Goal: Task Accomplishment & Management: Manage account settings

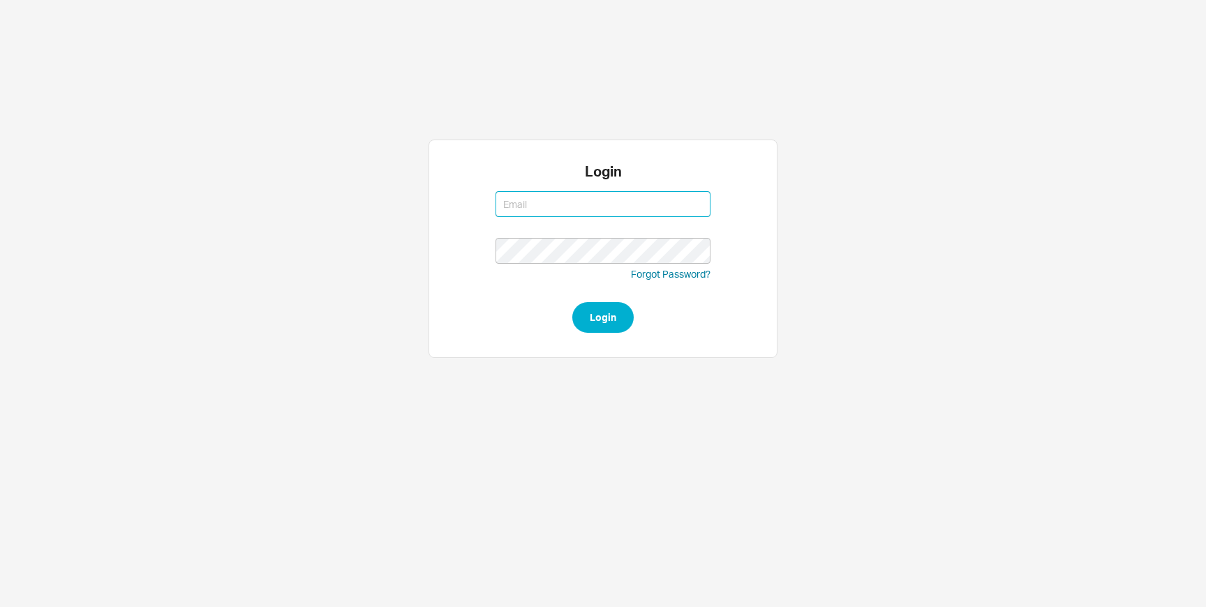
type input "[EMAIL_ADDRESS][DOMAIN_NAME]"
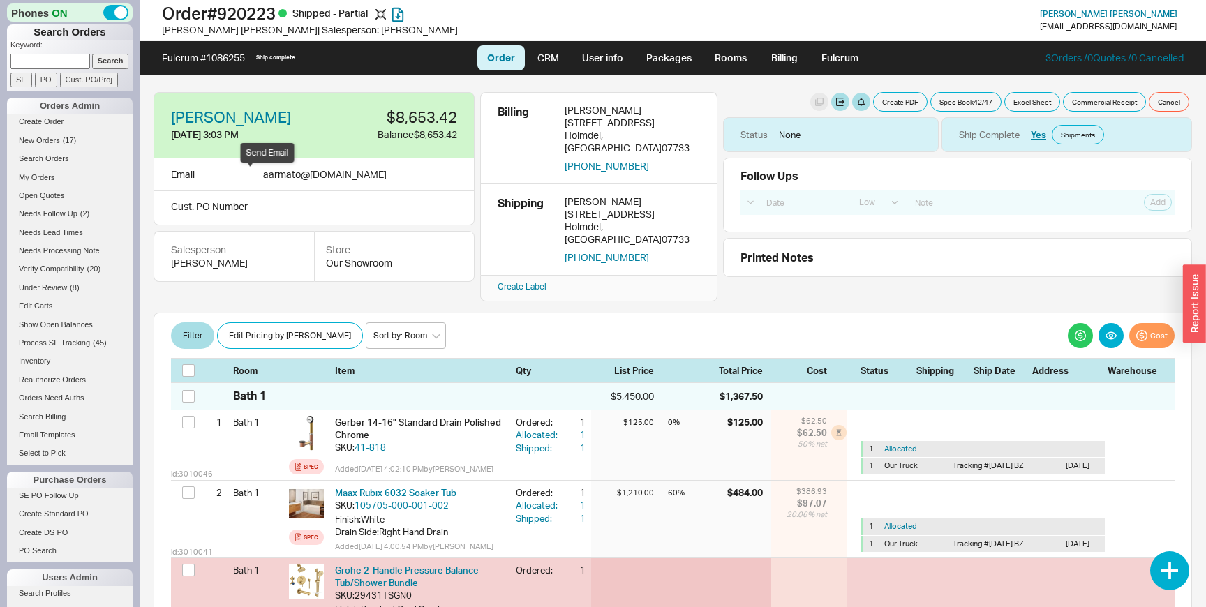
select select "LOW"
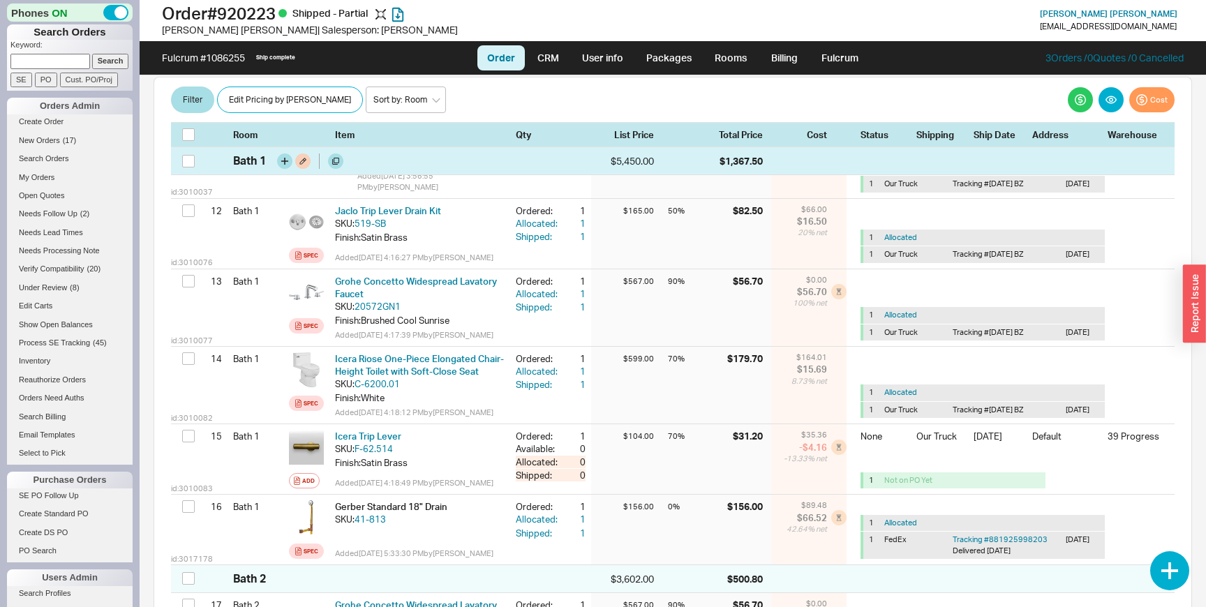
scroll to position [1508, 0]
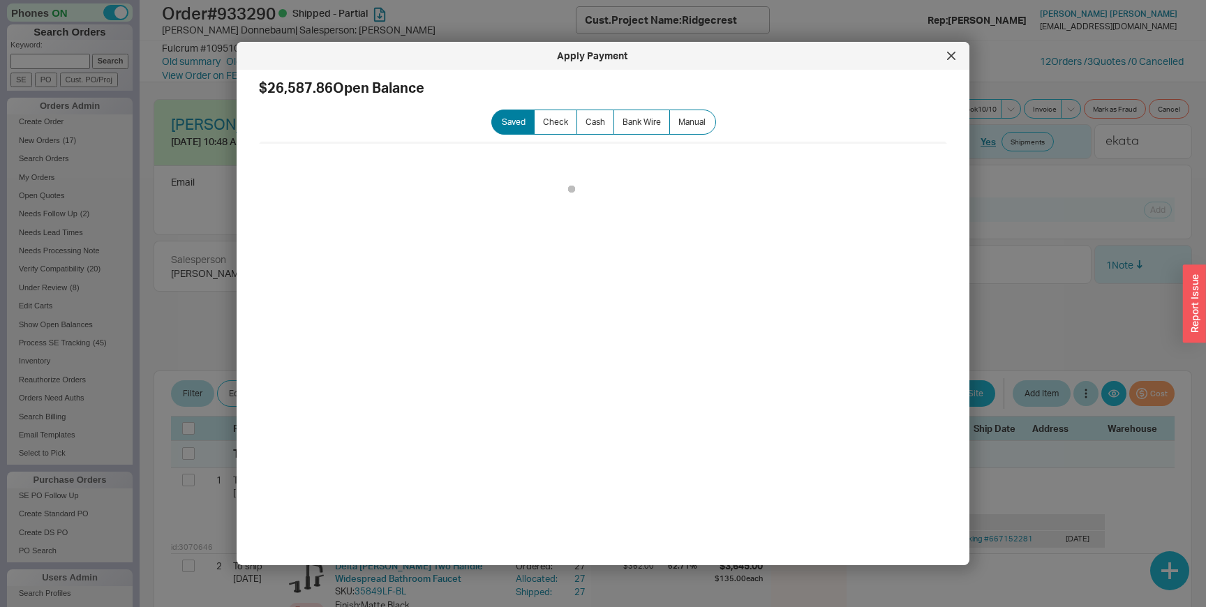
select select "LOW"
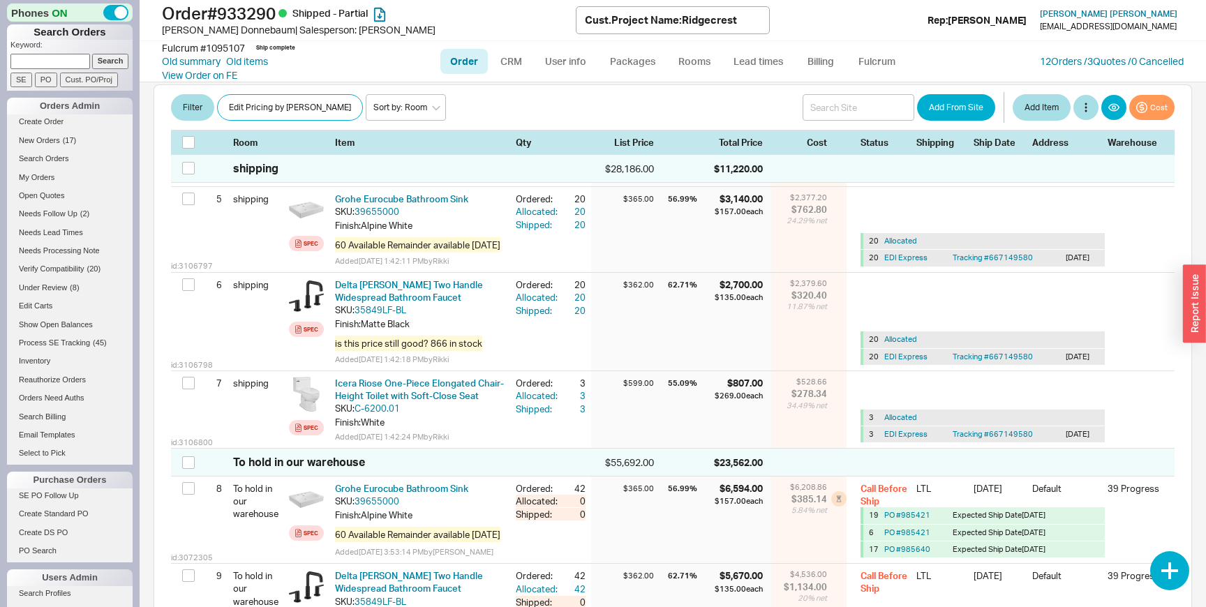
scroll to position [722, 0]
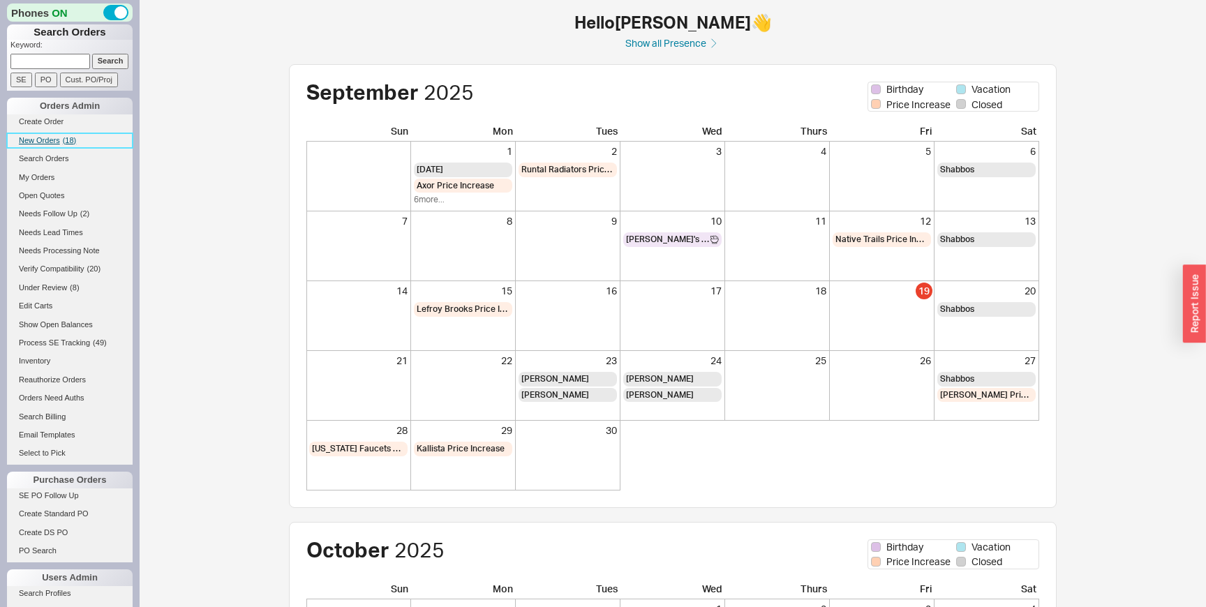
click at [85, 137] on link "New Orders ( 18 )" at bounding box center [70, 140] width 126 height 15
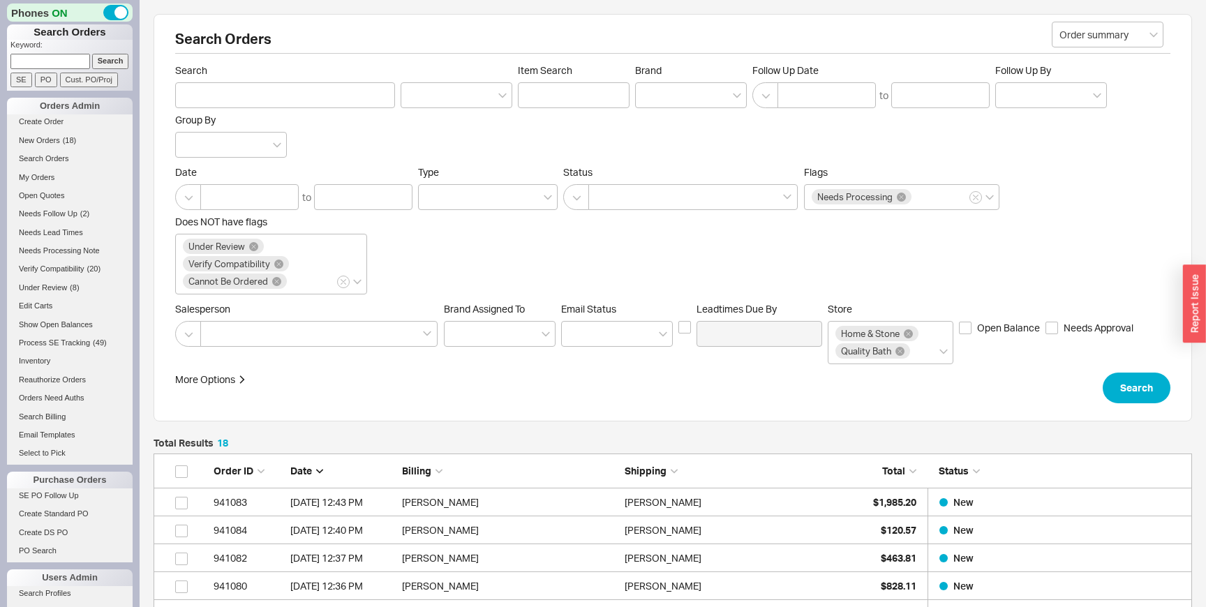
scroll to position [565, 1038]
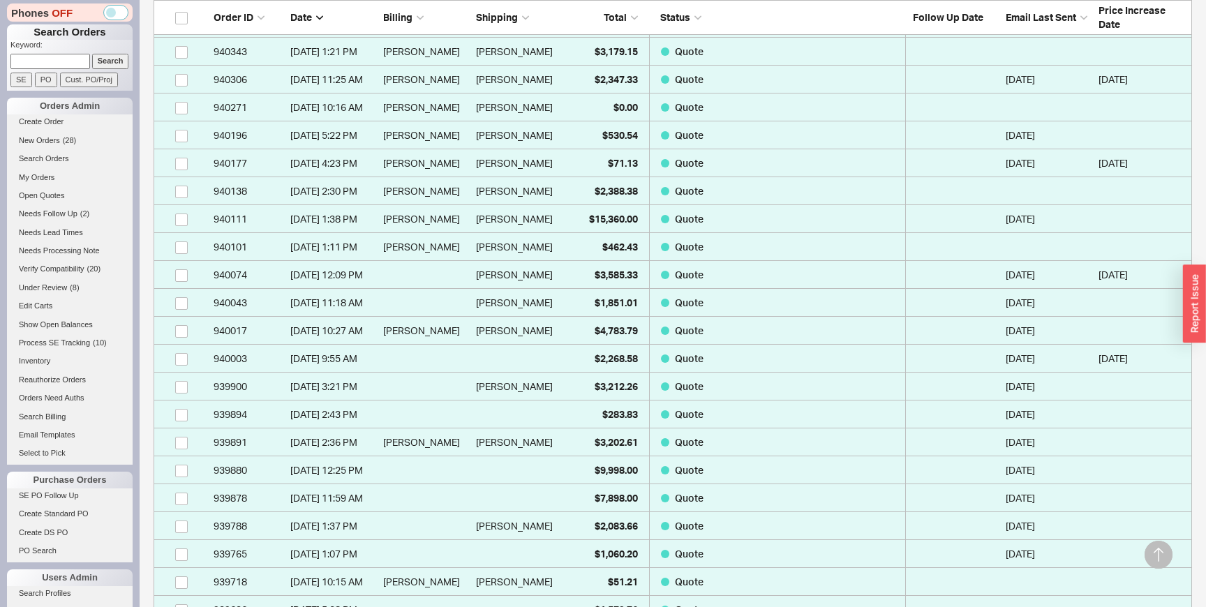
scroll to position [266, 0]
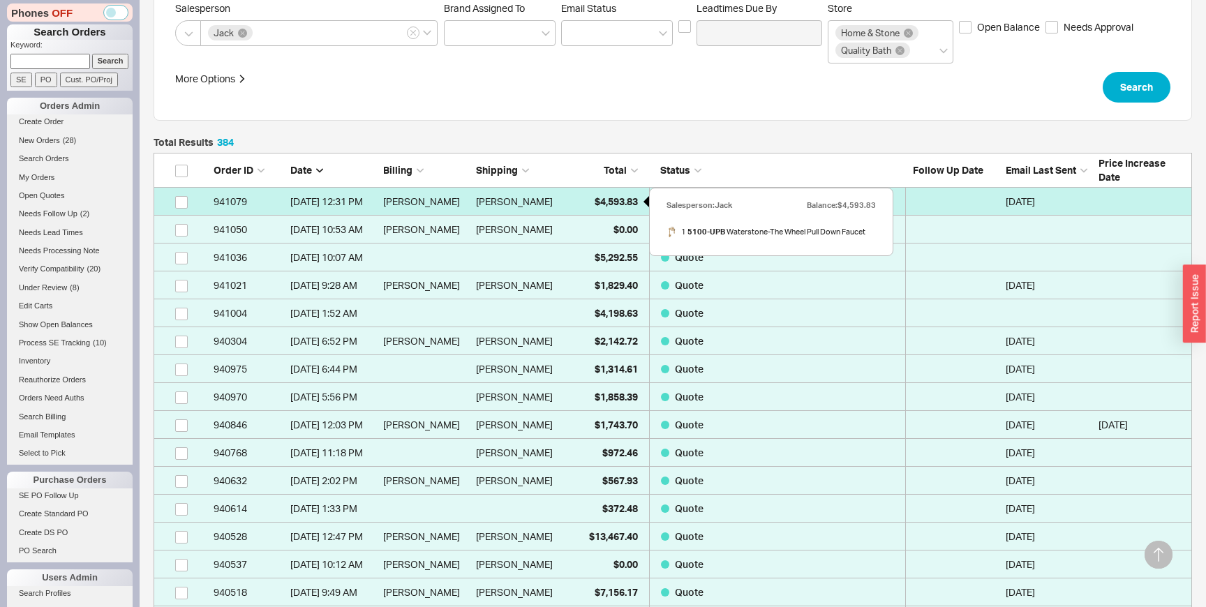
click at [619, 195] on span "$4,593.83" at bounding box center [616, 201] width 43 height 12
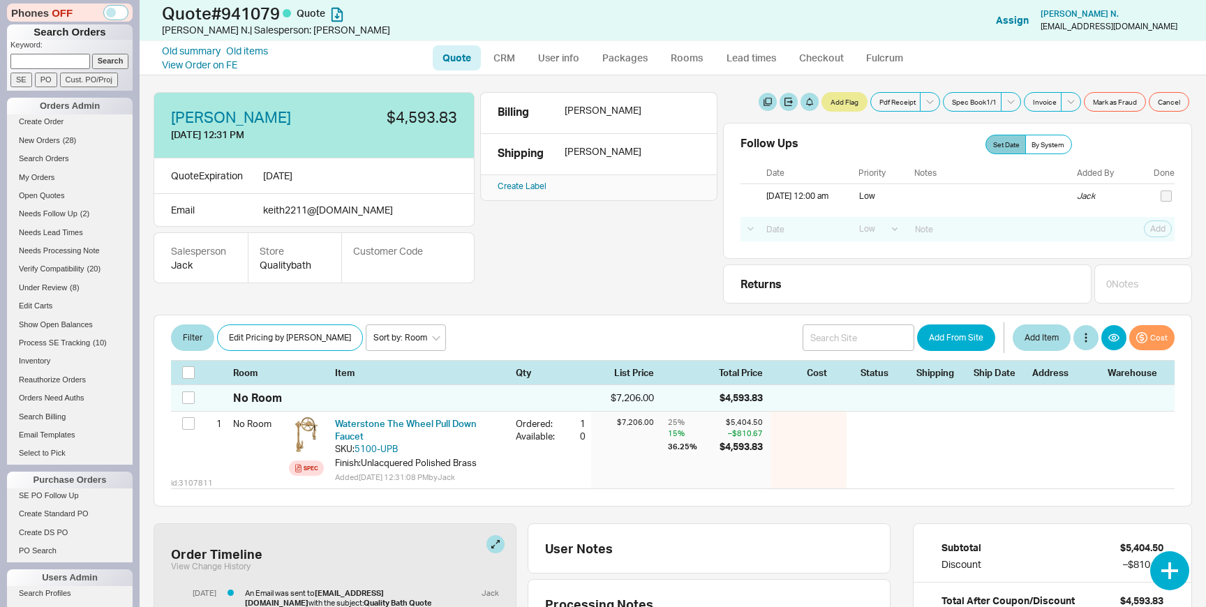
select select "LOW"
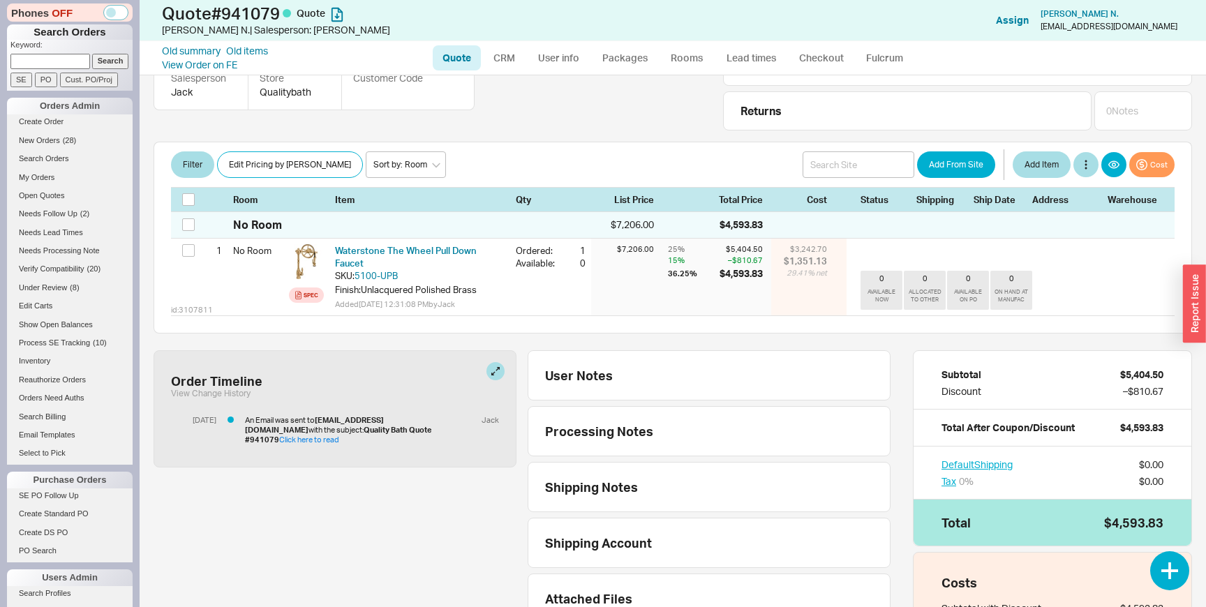
scroll to position [185, 0]
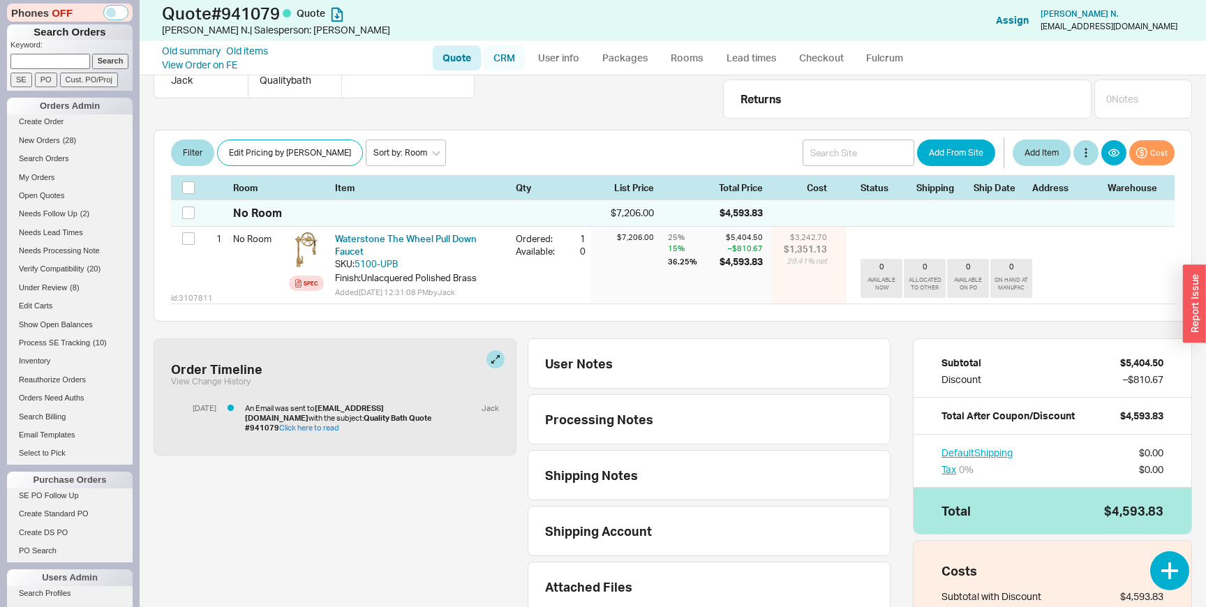
click at [519, 52] on link "CRM" at bounding box center [504, 57] width 41 height 25
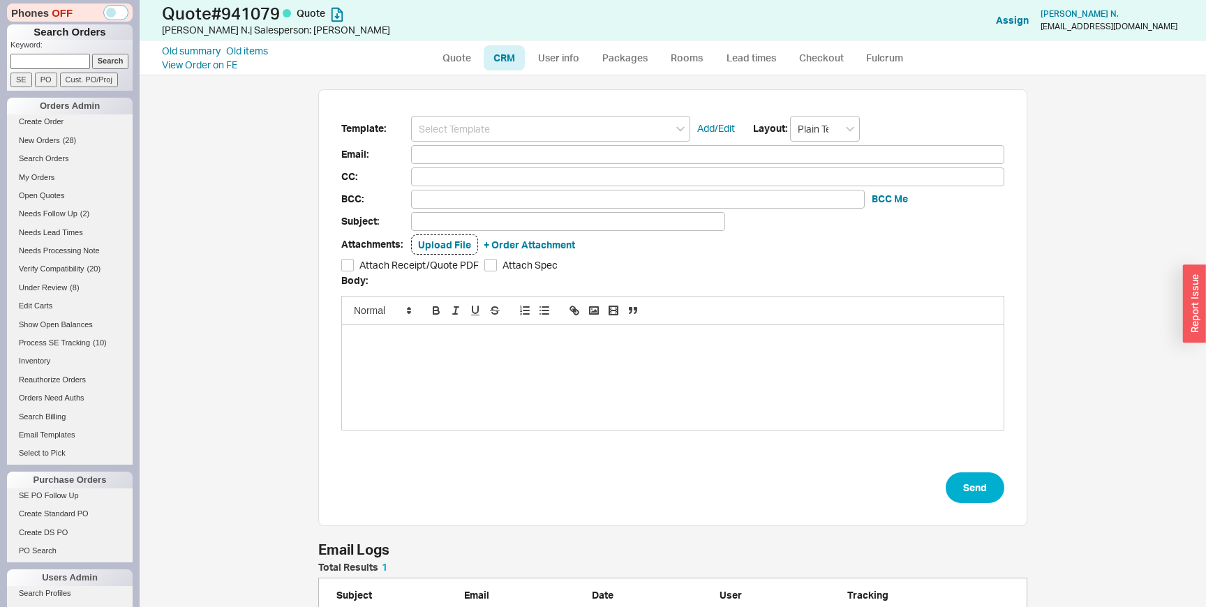
scroll to position [47, 0]
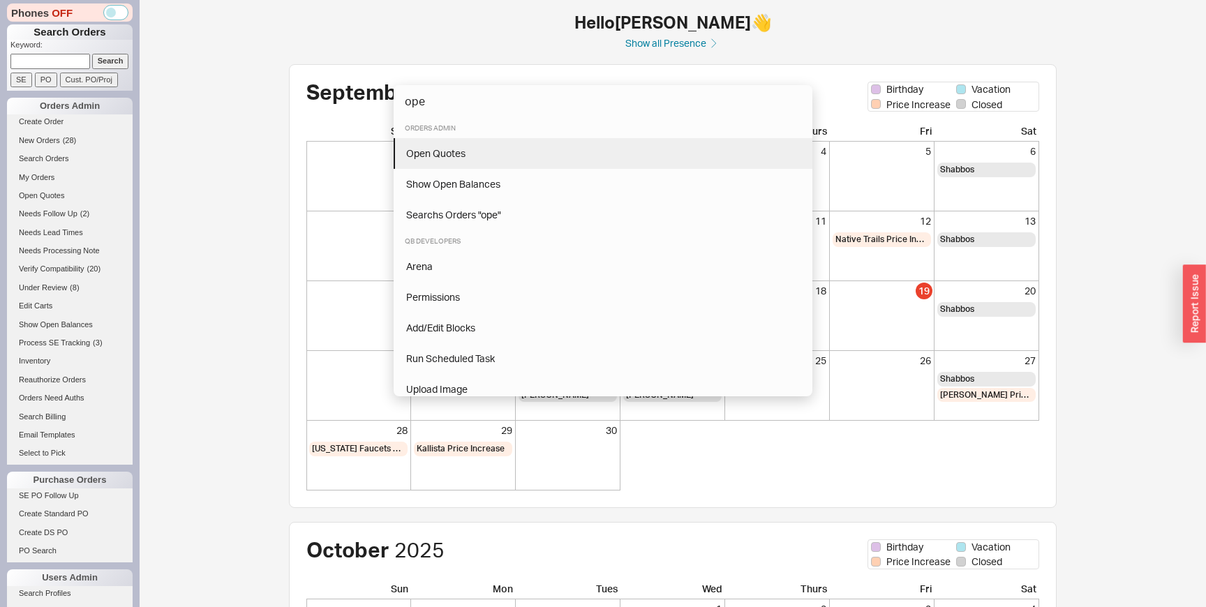
type input "ope"
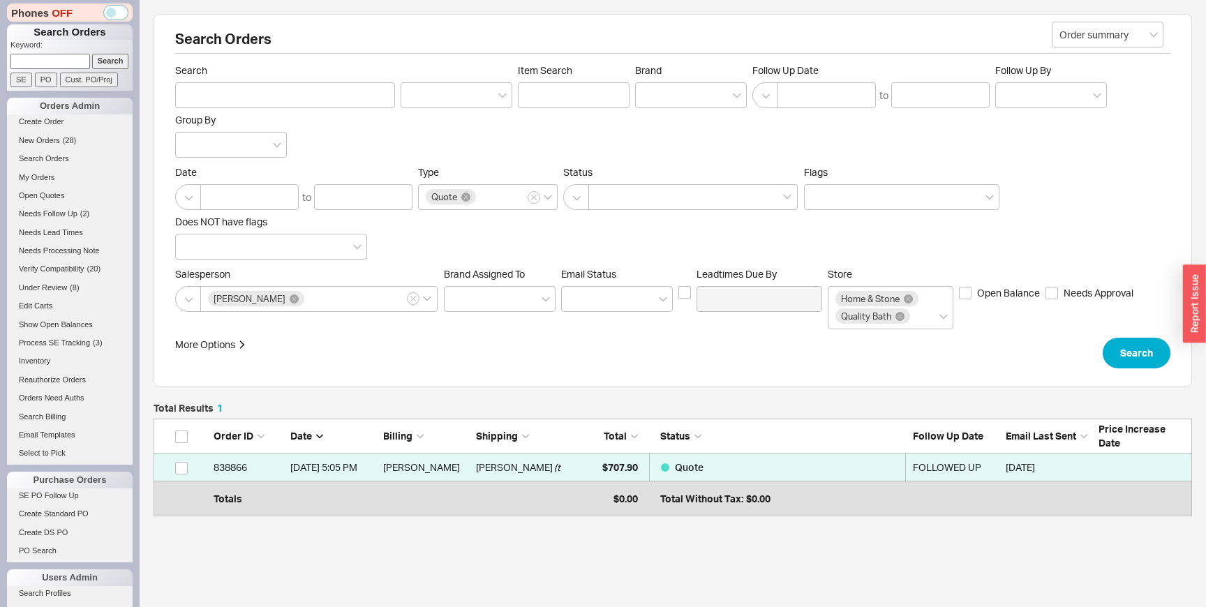
scroll to position [91, 1038]
click at [320, 303] on div "Michal Tikotzky" at bounding box center [318, 299] width 237 height 26
click at [316, 303] on input "Michal Tikotzky" at bounding box center [311, 299] width 10 height 16
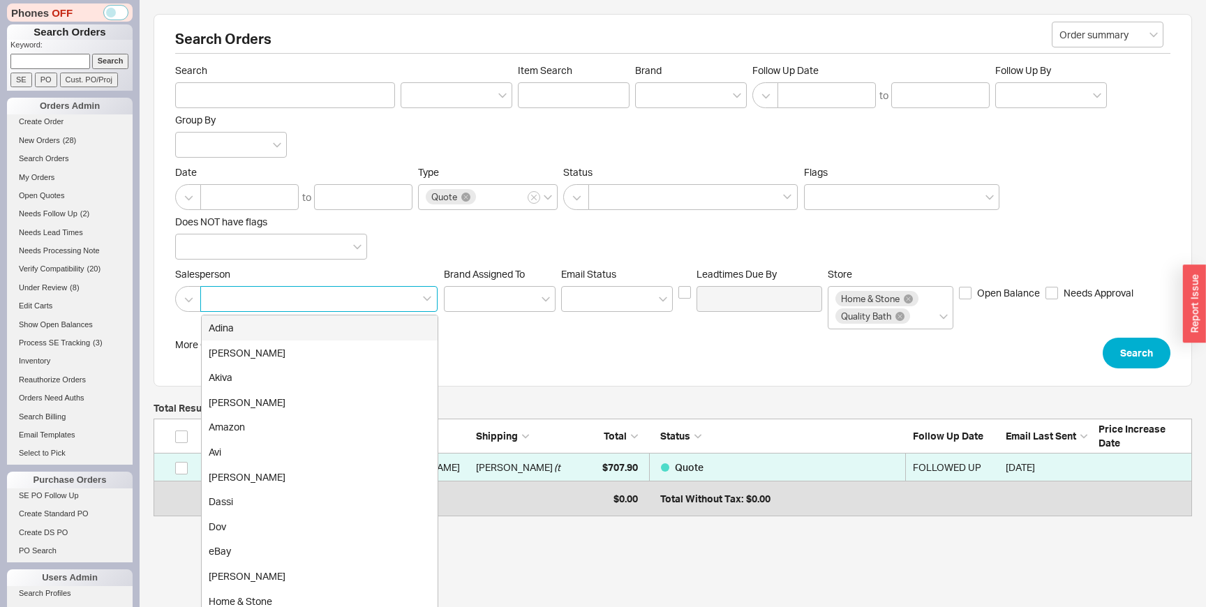
type input "h"
type input "ja"
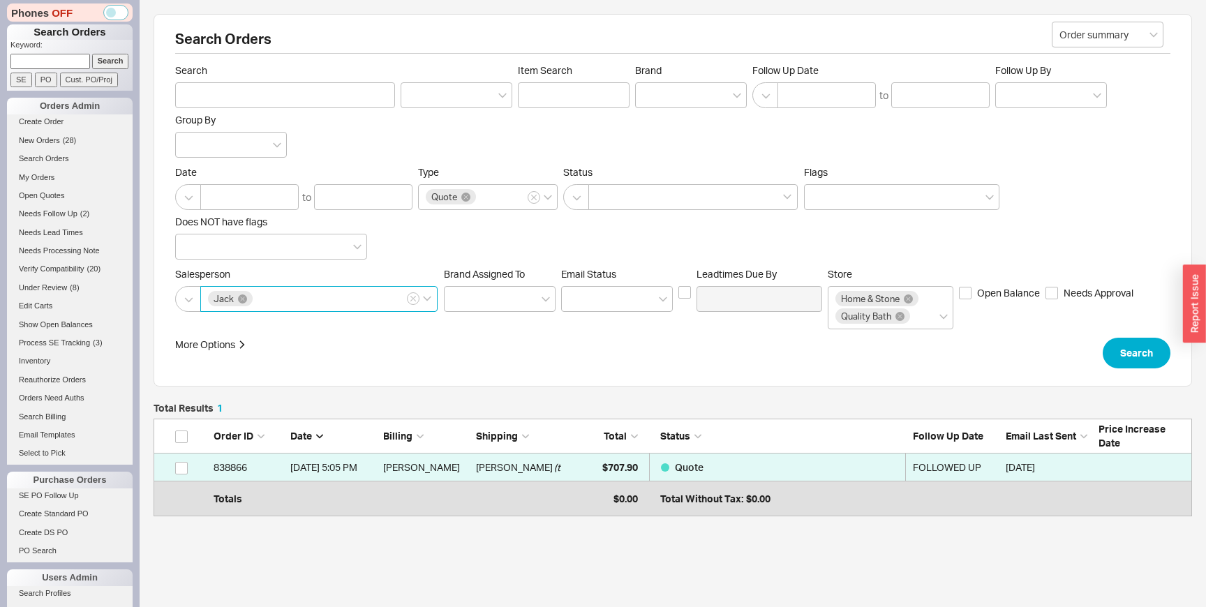
click button "Search" at bounding box center [1137, 353] width 68 height 31
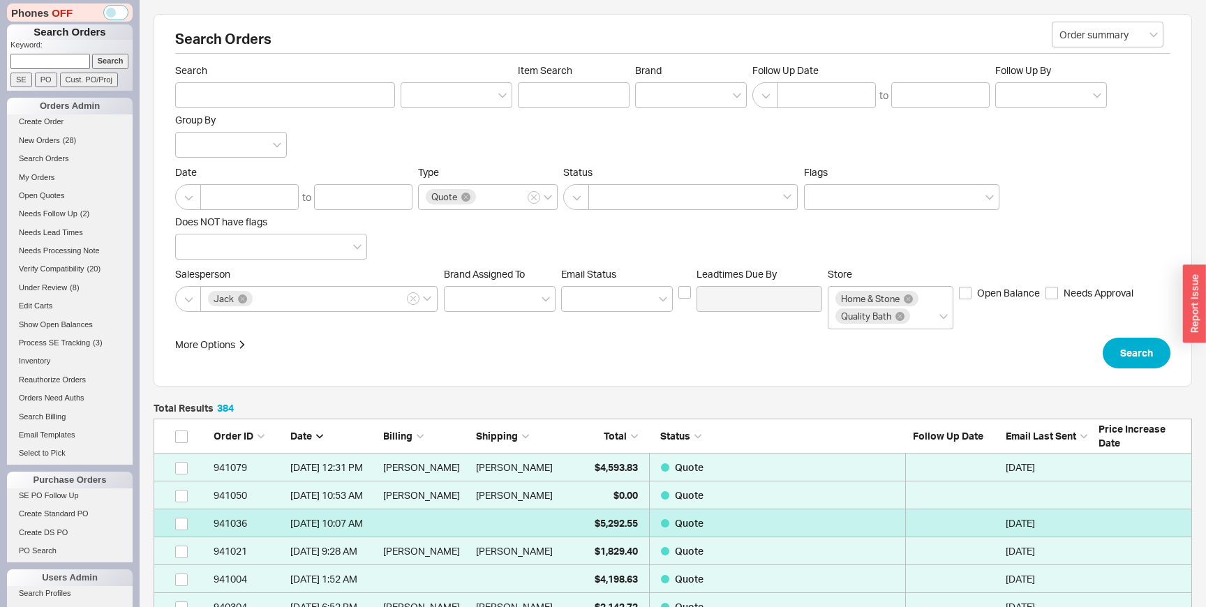
scroll to position [10783, 1038]
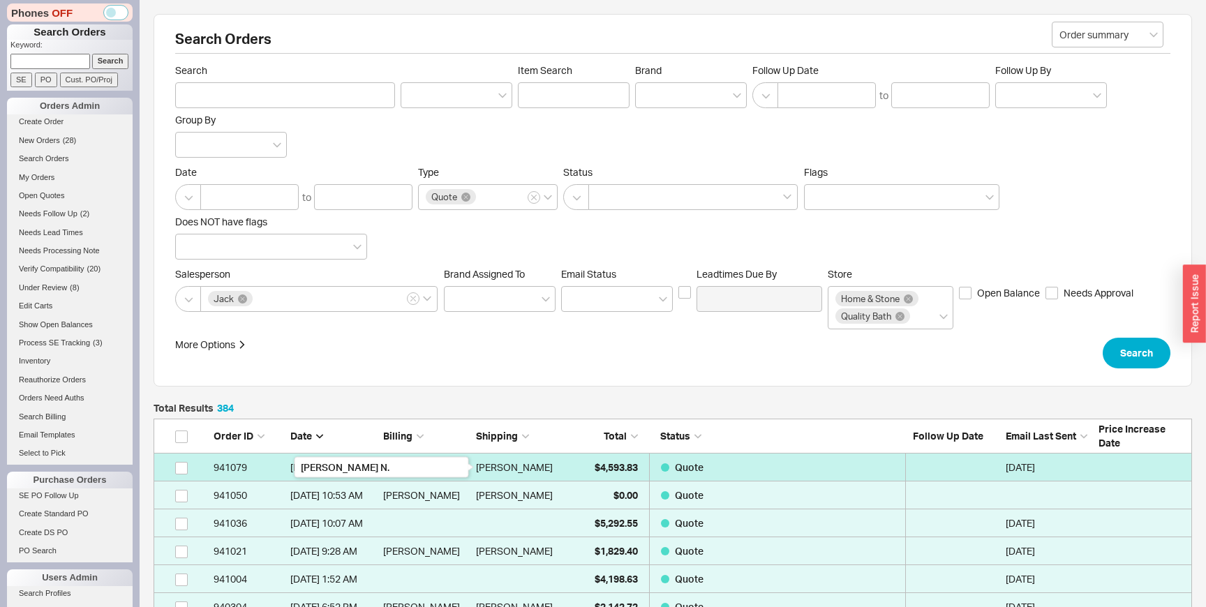
click at [484, 460] on div "[PERSON_NAME]" at bounding box center [514, 468] width 77 height 28
click at [482, 462] on div "[PERSON_NAME]" at bounding box center [514, 468] width 77 height 28
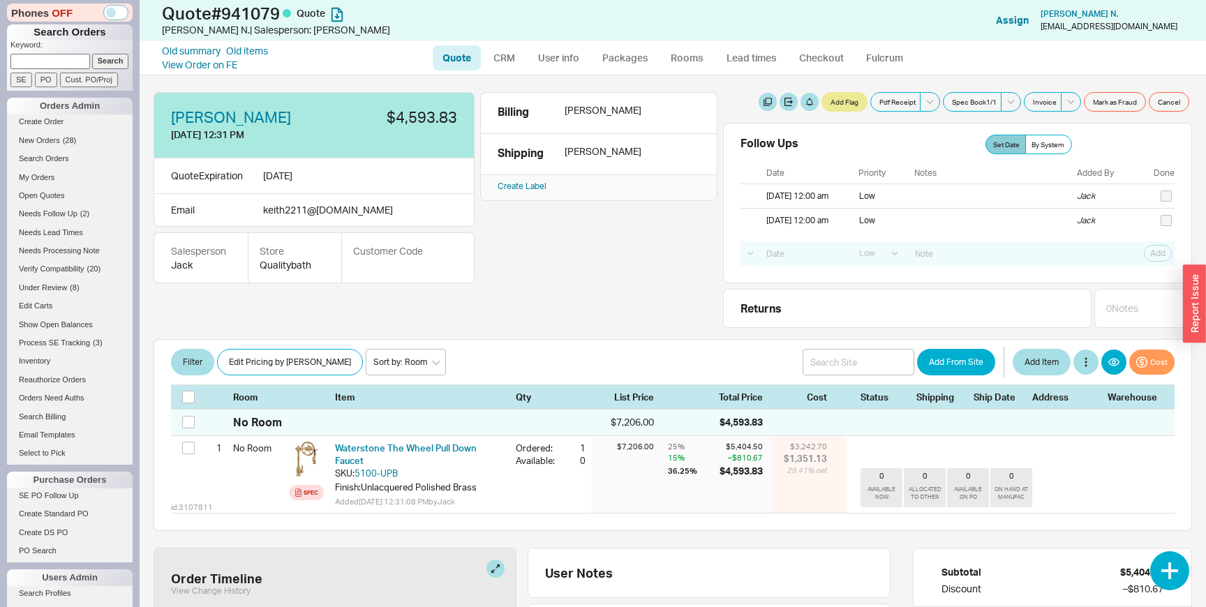
select select "LOW"
click at [520, 57] on link "CRM" at bounding box center [504, 57] width 41 height 25
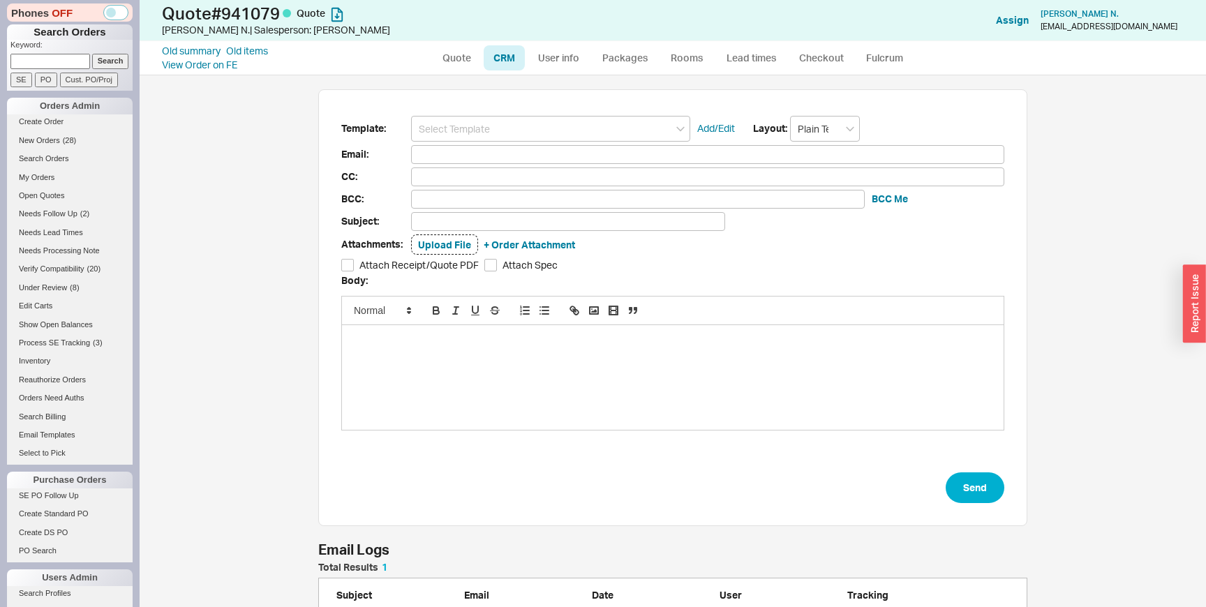
scroll to position [47, 0]
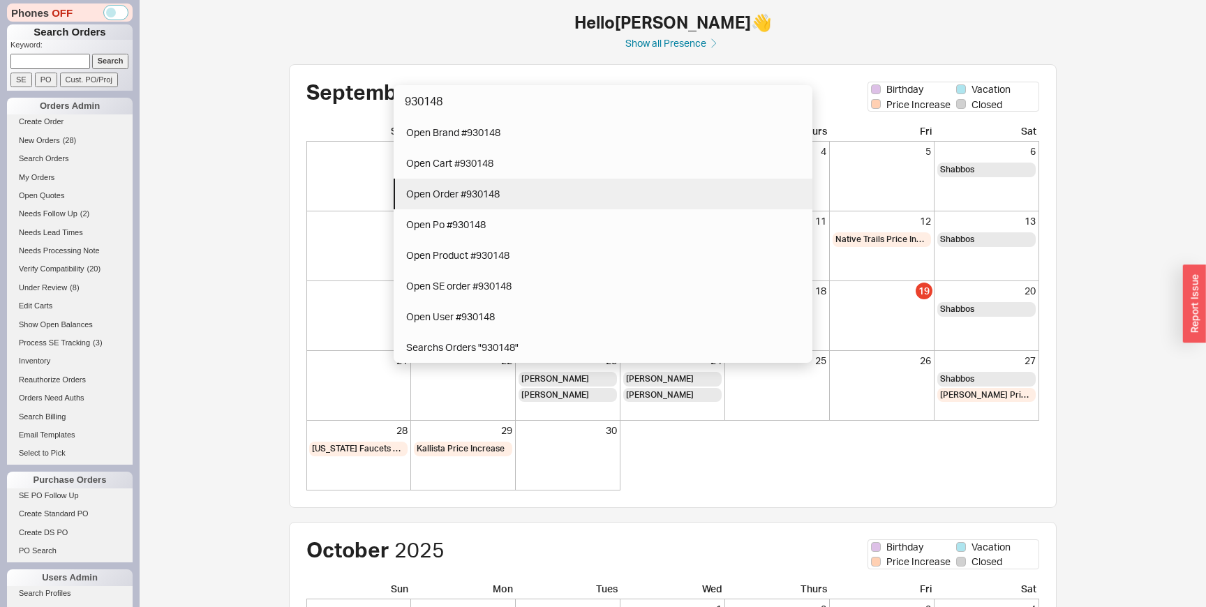
type input "930148"
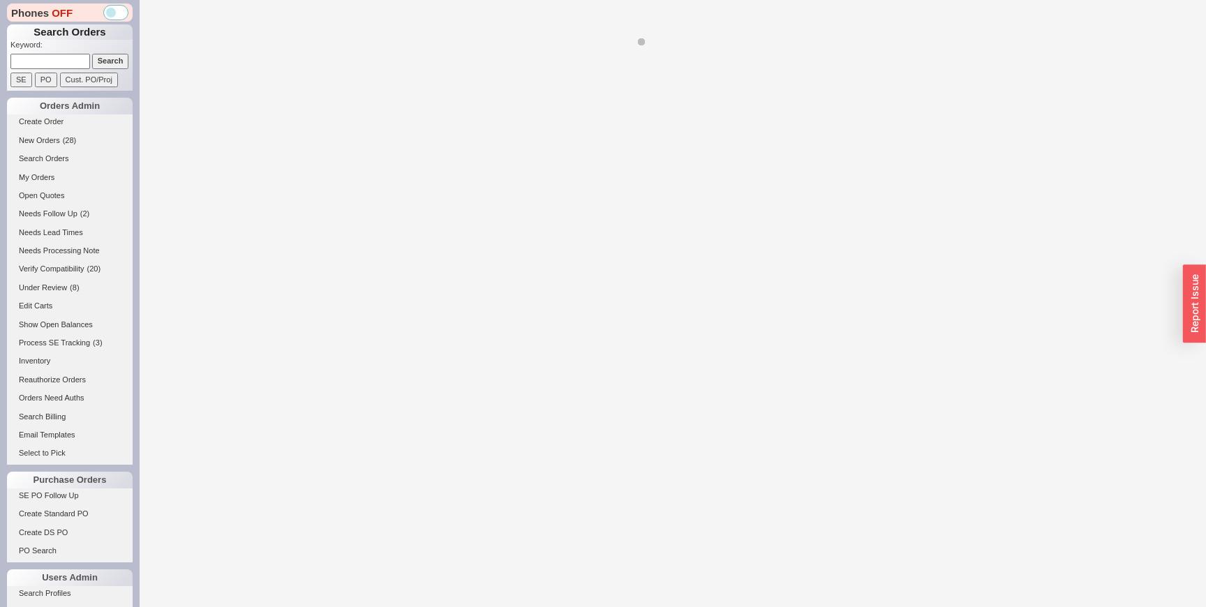
select select "LOW"
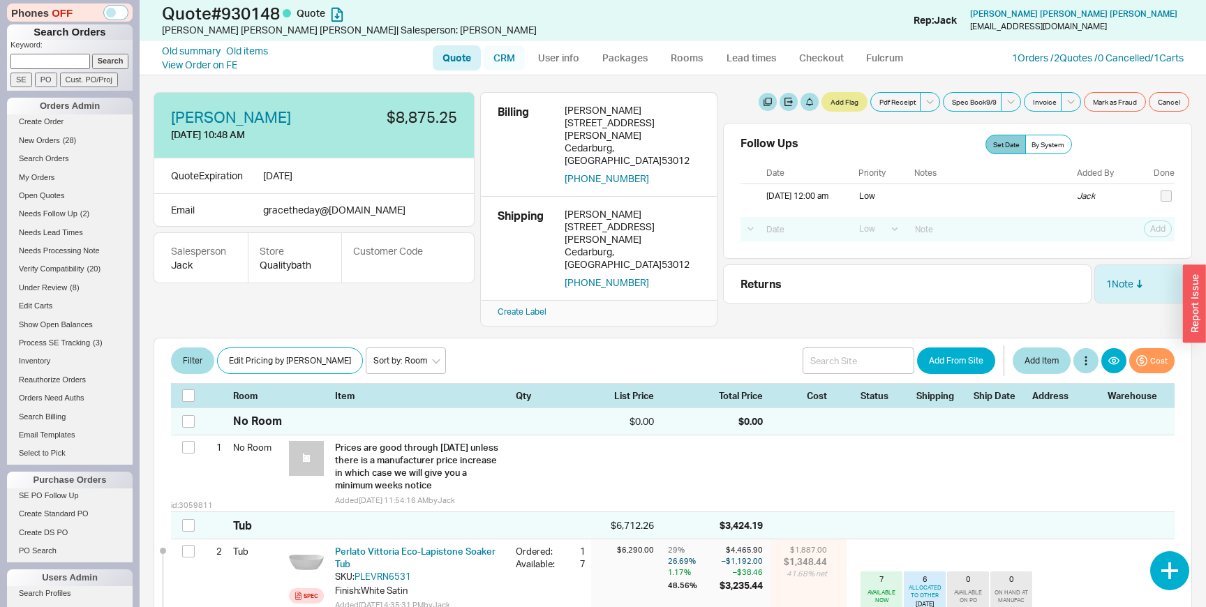
click at [512, 59] on link "CRM" at bounding box center [504, 57] width 41 height 25
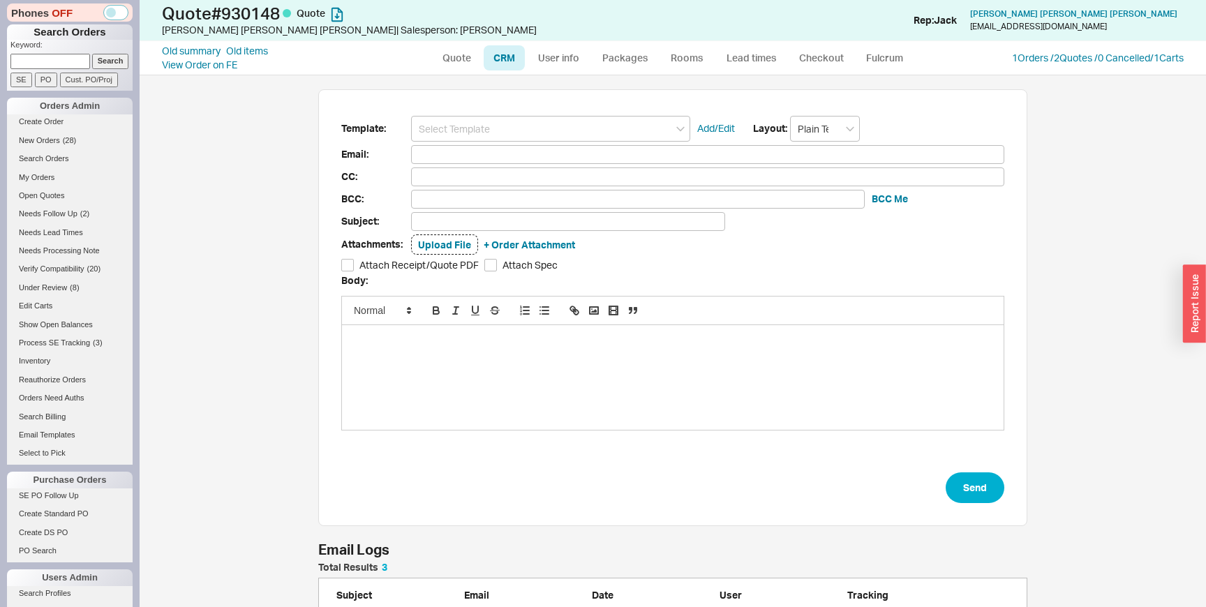
scroll to position [103, 0]
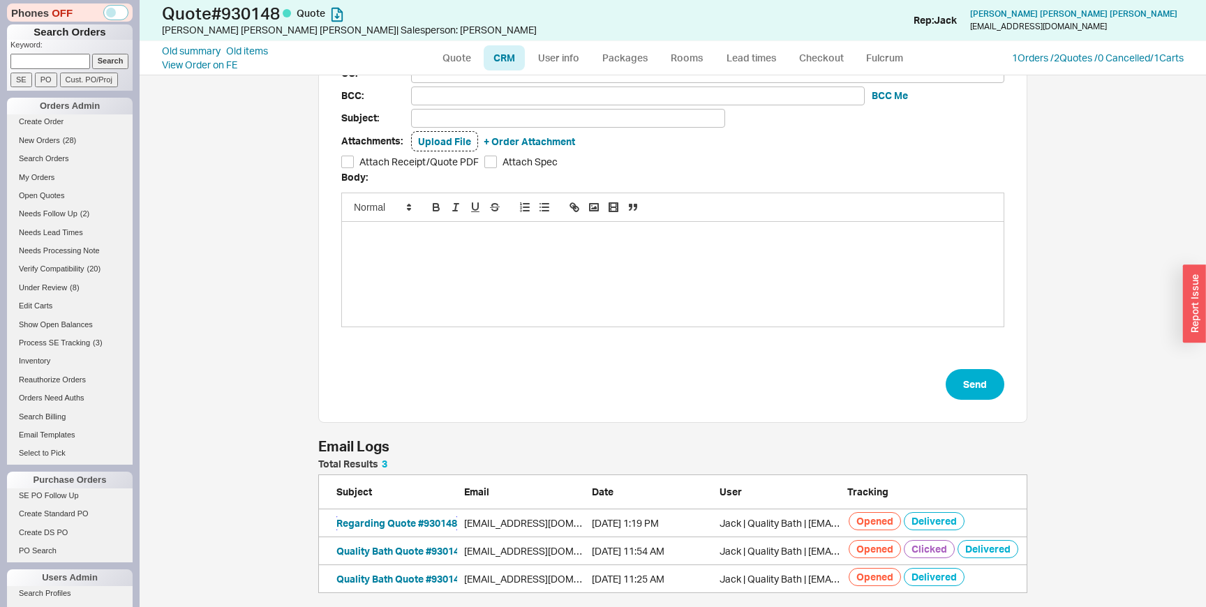
click at [422, 523] on button "Regarding Quote #930148" at bounding box center [396, 523] width 121 height 14
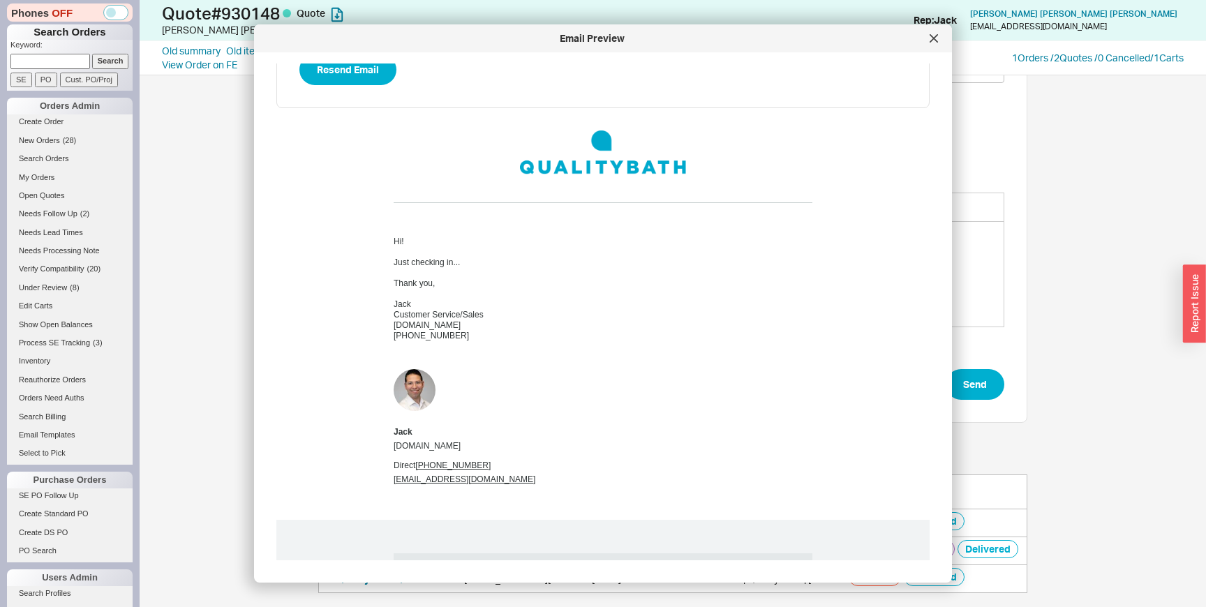
scroll to position [283, 0]
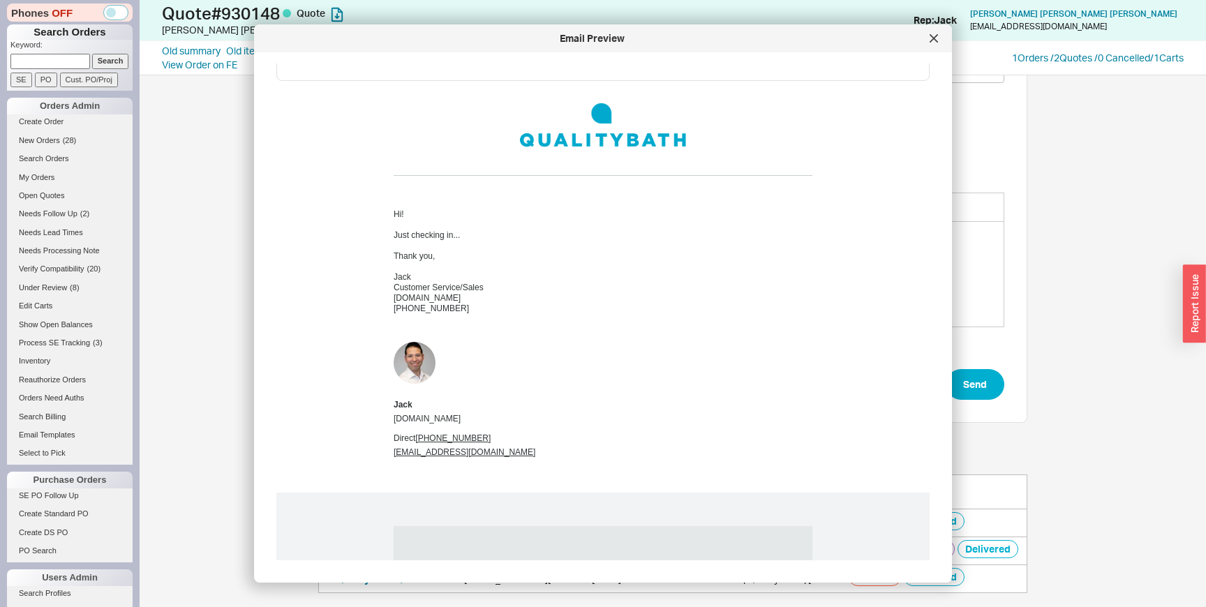
click at [179, 358] on div "Template: Add/Edit Layout: Plain Text Email: CC: BCC: BCC Me Subject: Attachmen…" at bounding box center [673, 341] width 1066 height 532
click at [930, 40] on icon at bounding box center [934, 38] width 8 height 8
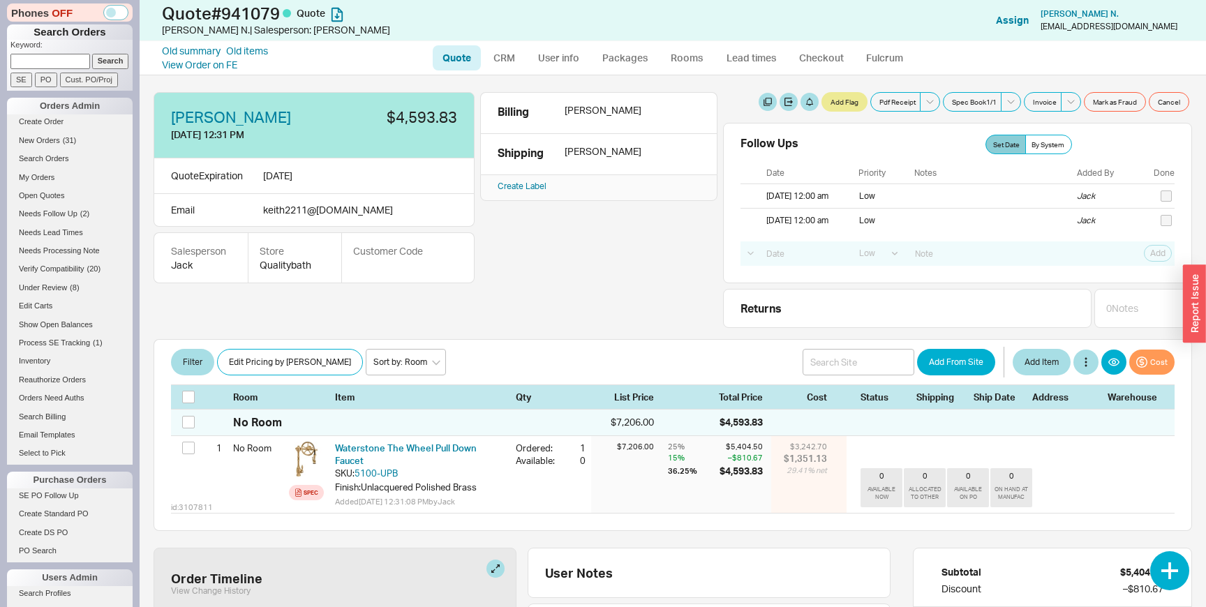
select select "LOW"
click at [512, 57] on link "CRM" at bounding box center [504, 57] width 41 height 25
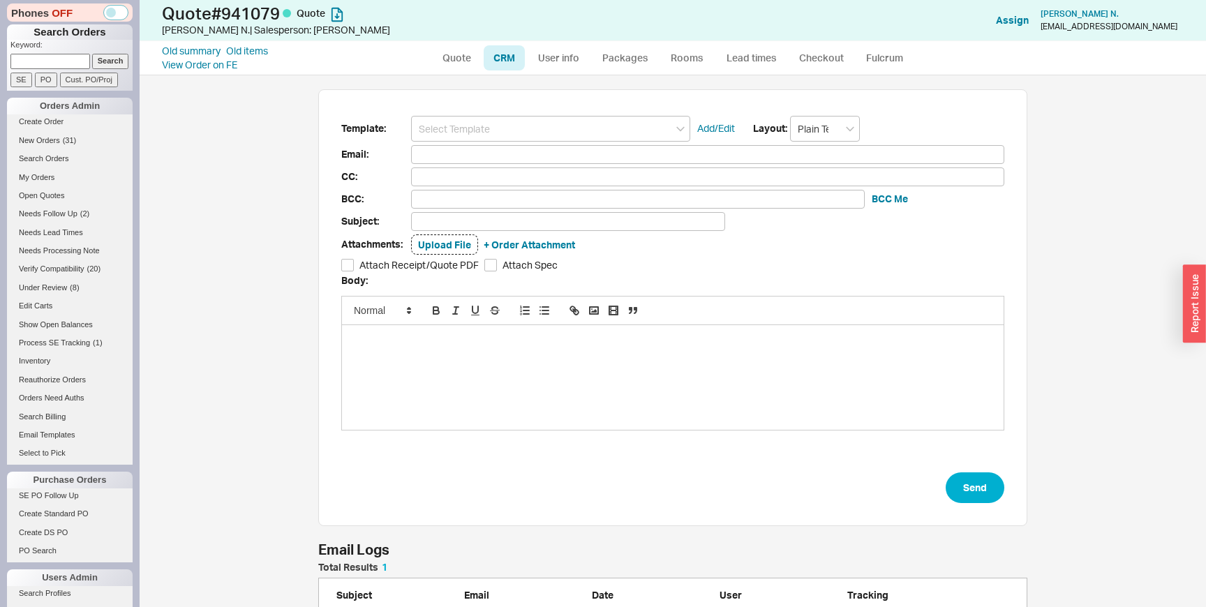
scroll to position [47, 0]
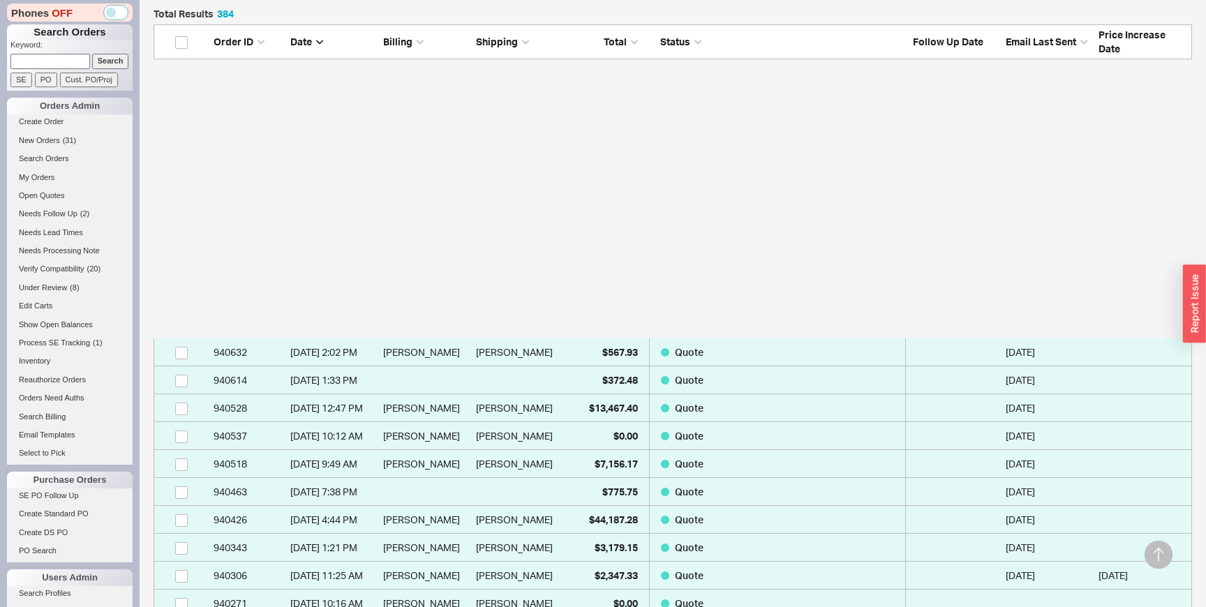
scroll to position [728, 0]
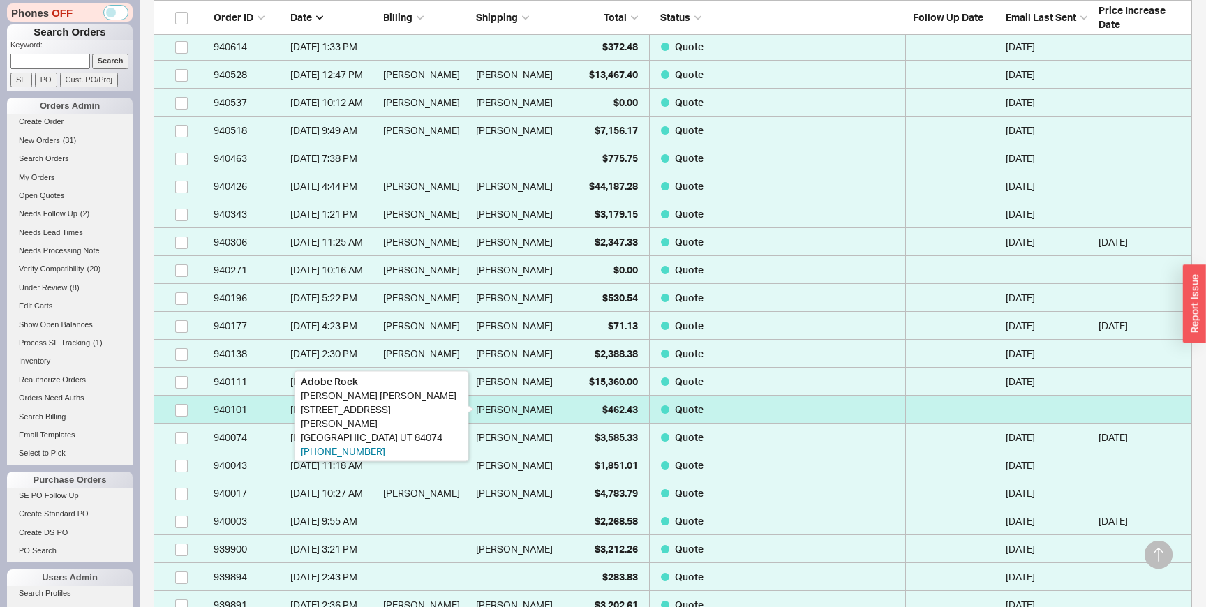
click at [491, 414] on div "[PERSON_NAME]" at bounding box center [514, 410] width 77 height 28
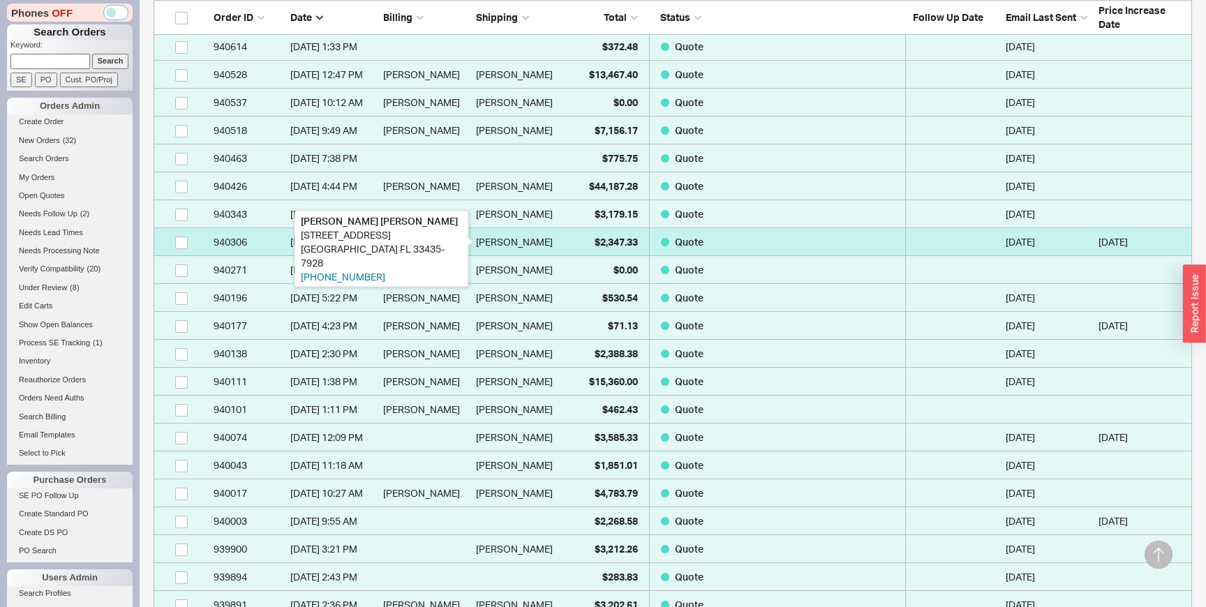
click at [542, 242] on div "[PERSON_NAME]" at bounding box center [514, 242] width 77 height 28
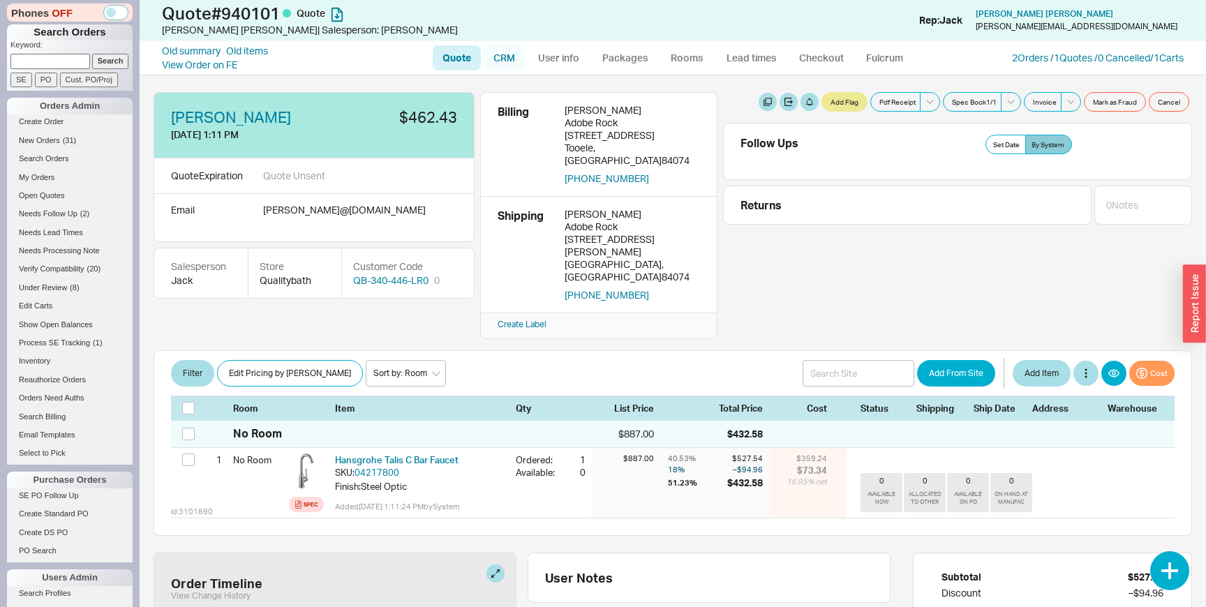
click at [516, 57] on link "CRM" at bounding box center [504, 57] width 41 height 25
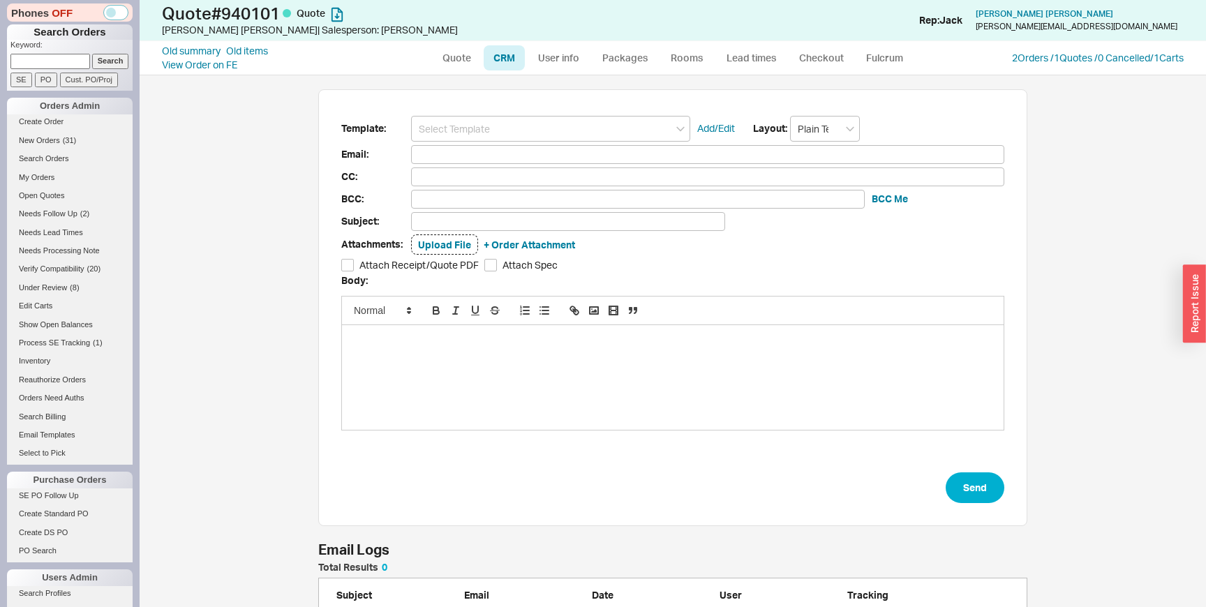
scroll to position [54, 0]
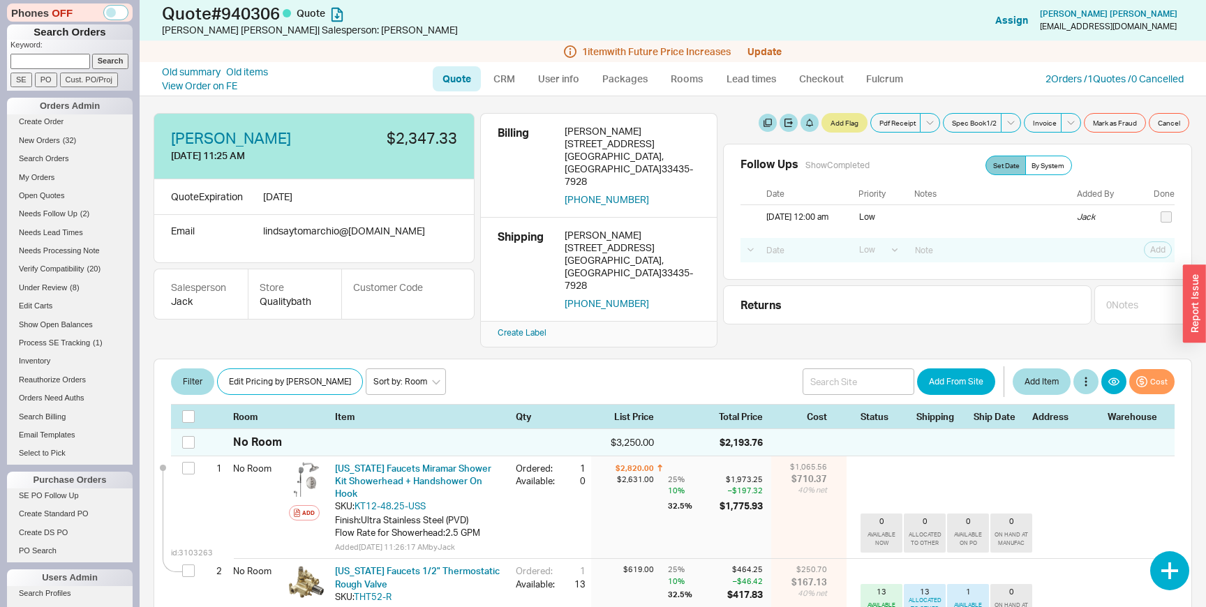
select select "LOW"
click at [493, 79] on link "CRM" at bounding box center [504, 78] width 41 height 25
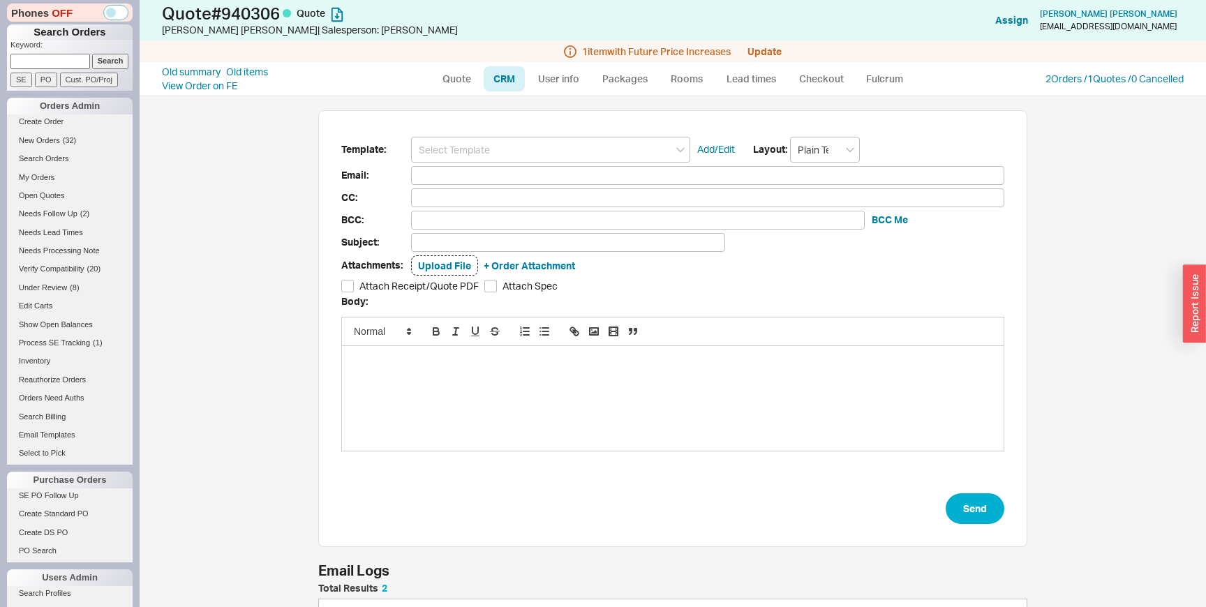
scroll to position [96, 0]
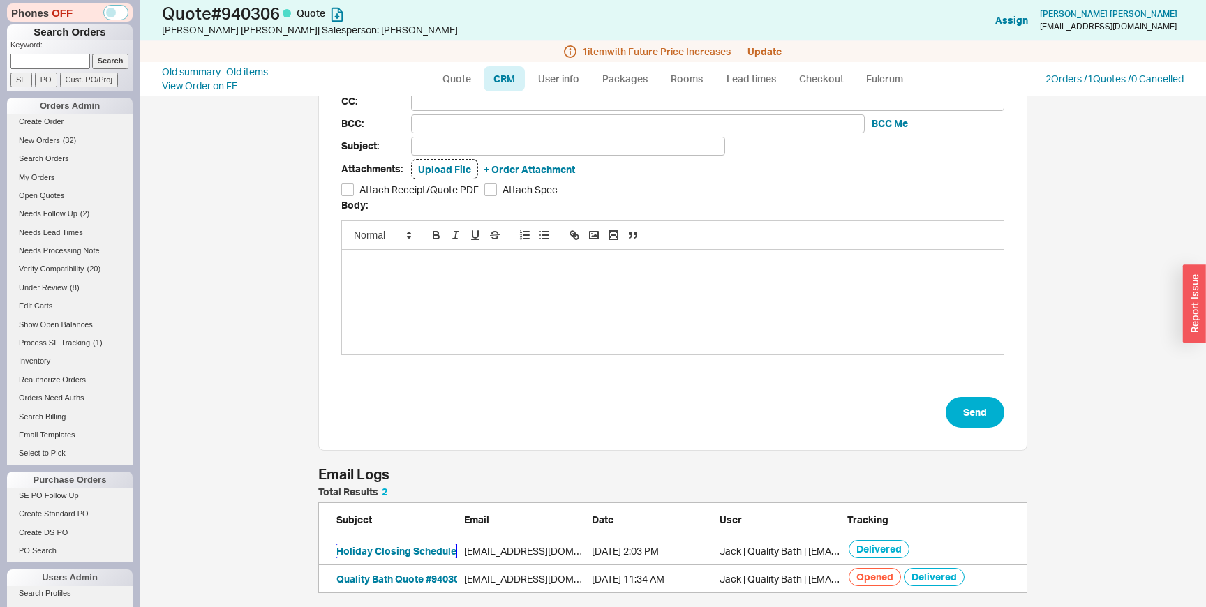
click at [401, 553] on button "Holiday Closing Schedule" at bounding box center [396, 551] width 120 height 14
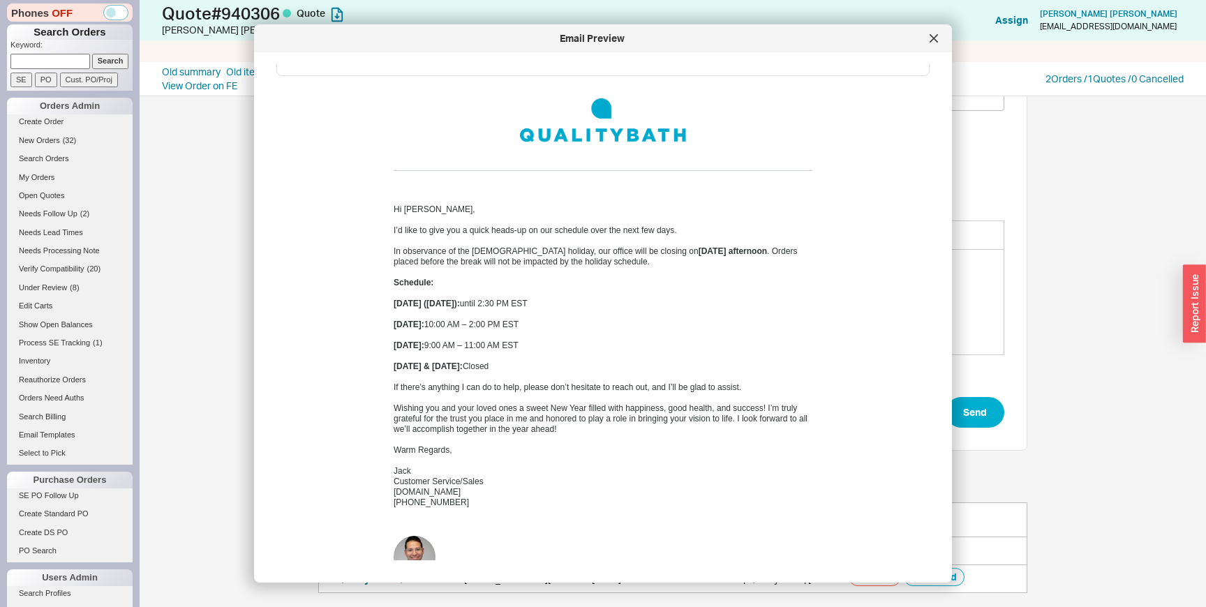
scroll to position [0, 0]
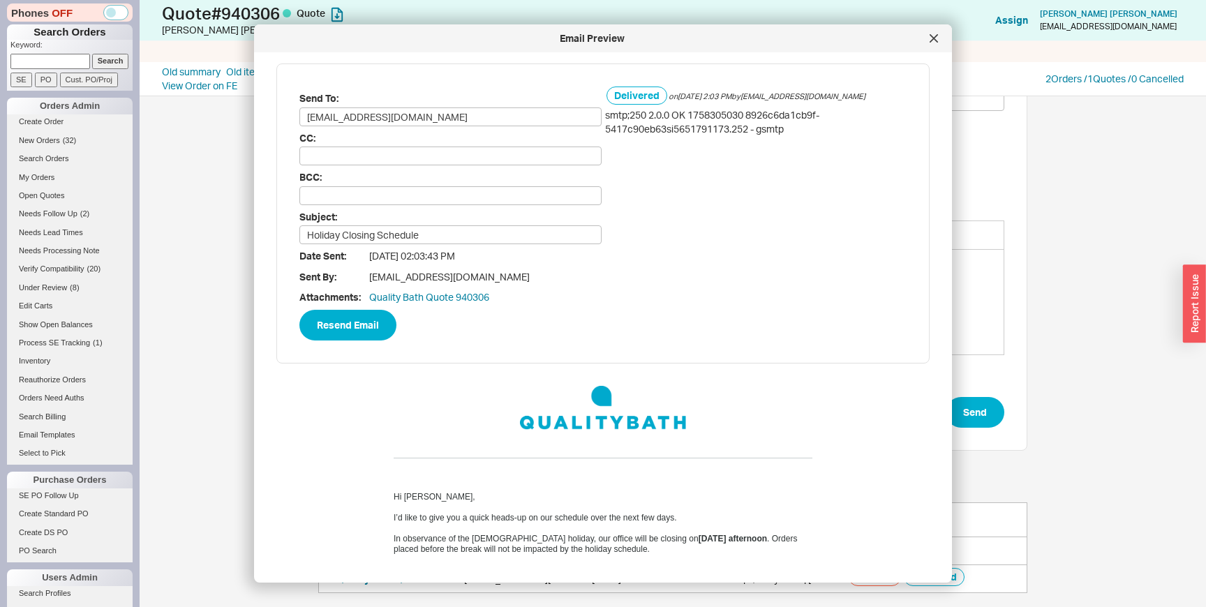
click at [174, 403] on div "Template: Add/Edit Layout: Plain Text Email: CC: BCC: BCC Me Subject: Attachmen…" at bounding box center [673, 351] width 1066 height 511
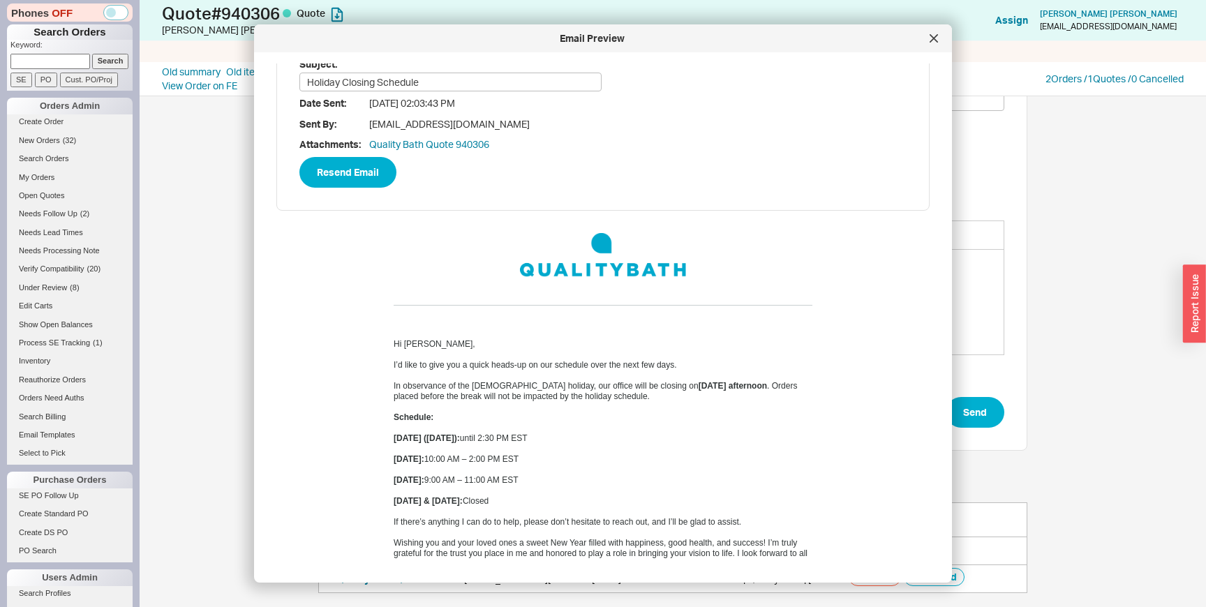
scroll to position [154, 0]
click at [435, 390] on div "In observance of the [DATE] holiday, our office will be closing [DATE] afternoo…" at bounding box center [603, 390] width 419 height 21
click at [103, 416] on link "Search Billing" at bounding box center [70, 417] width 126 height 15
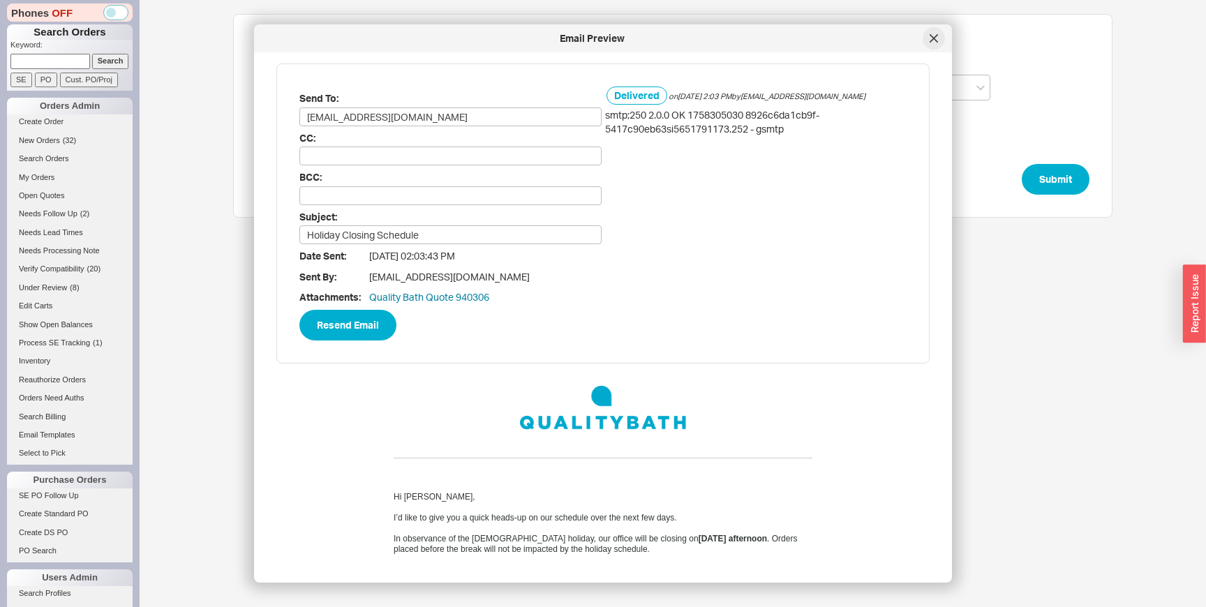
click at [938, 42] on div at bounding box center [934, 38] width 22 height 22
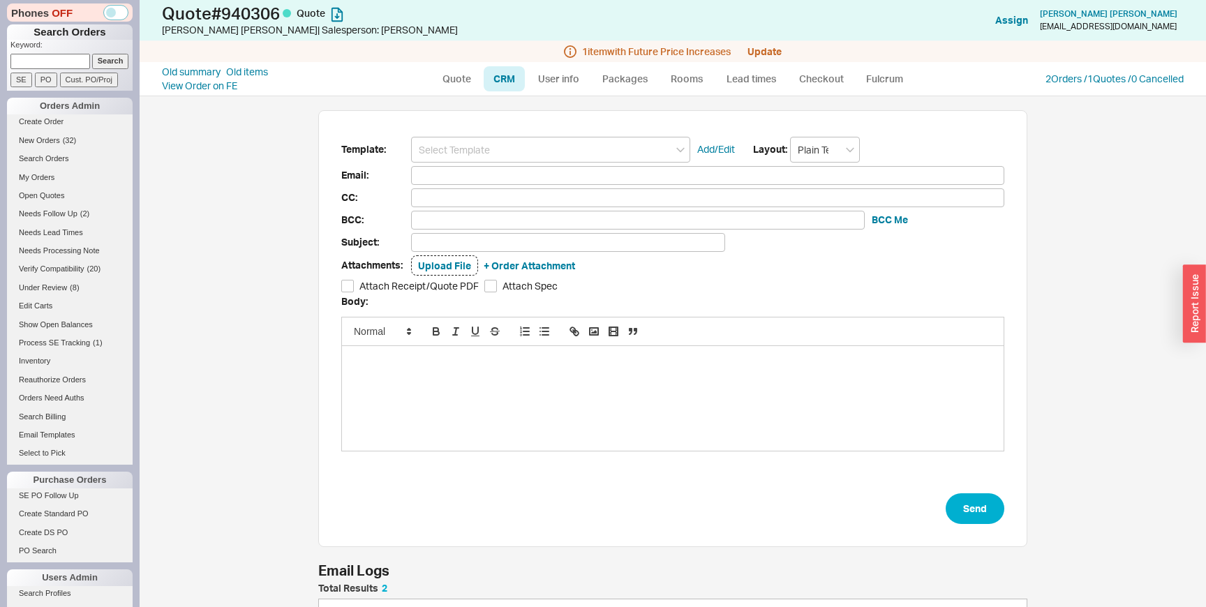
scroll to position [96, 0]
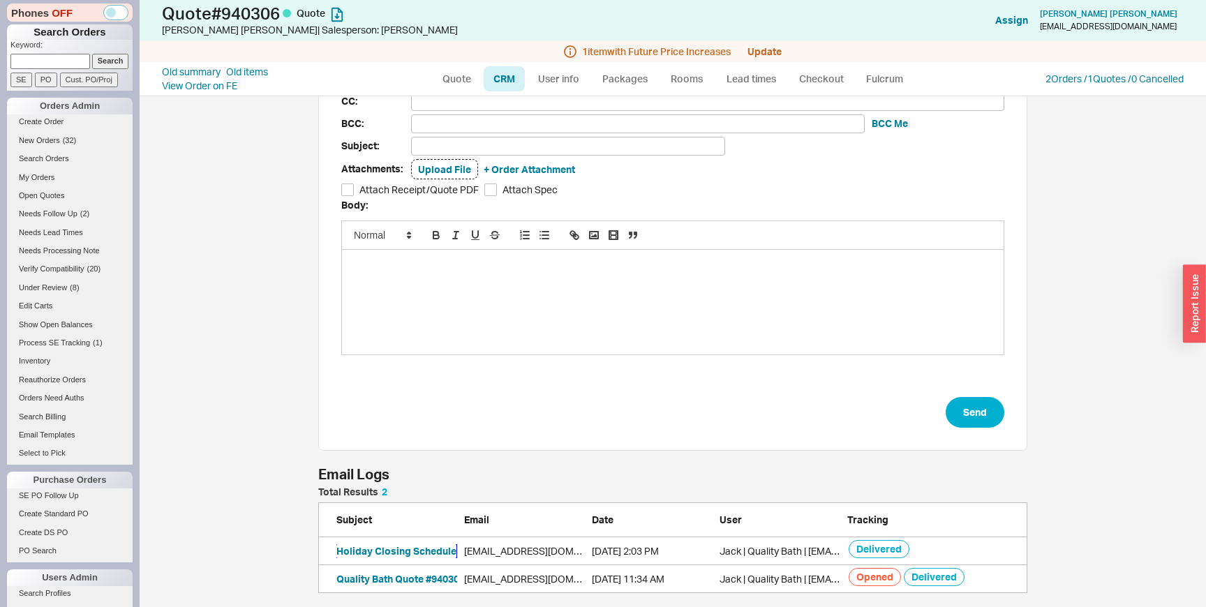
click at [396, 549] on button "Holiday Closing Schedule" at bounding box center [396, 551] width 120 height 14
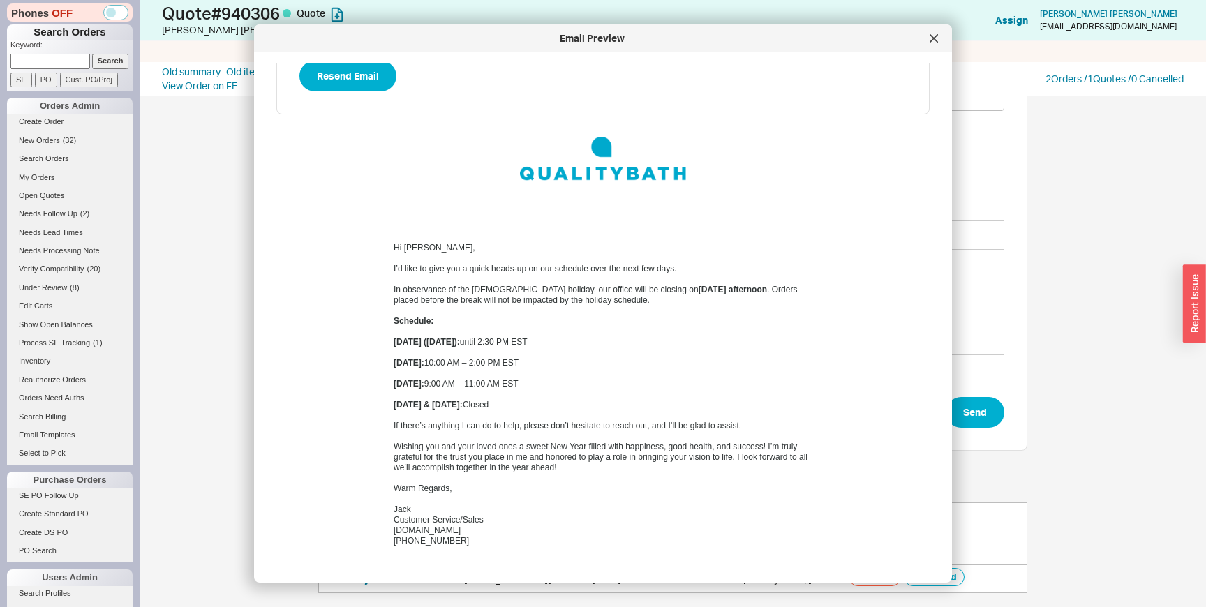
scroll to position [271, 0]
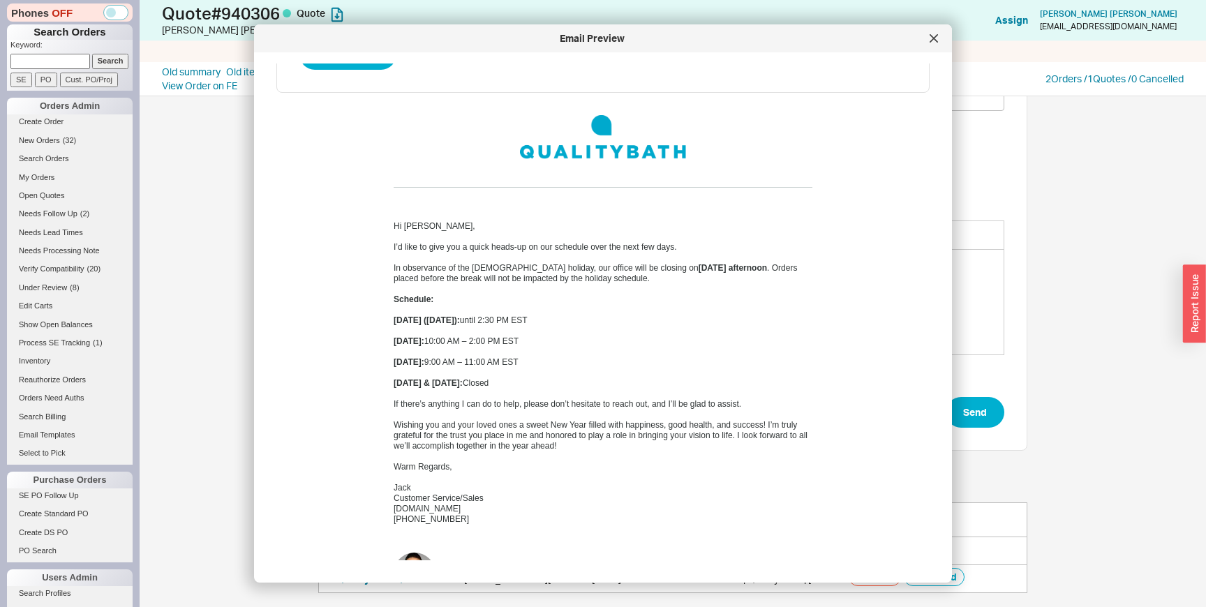
click at [419, 320] on strong "[DATE] ([DATE]):" at bounding box center [427, 320] width 66 height 10
drag, startPoint x: 419, startPoint y: 320, endPoint x: 611, endPoint y: 356, distance: 194.5
click at [611, 356] on div "Hi [PERSON_NAME], I’d like to give you a quick heads-up on our schedule over th…" at bounding box center [603, 373] width 419 height 304
click at [611, 356] on div at bounding box center [603, 352] width 419 height 10
click at [559, 340] on div "[DATE]: 10:00 AM – 2:00 PM EST" at bounding box center [603, 341] width 419 height 10
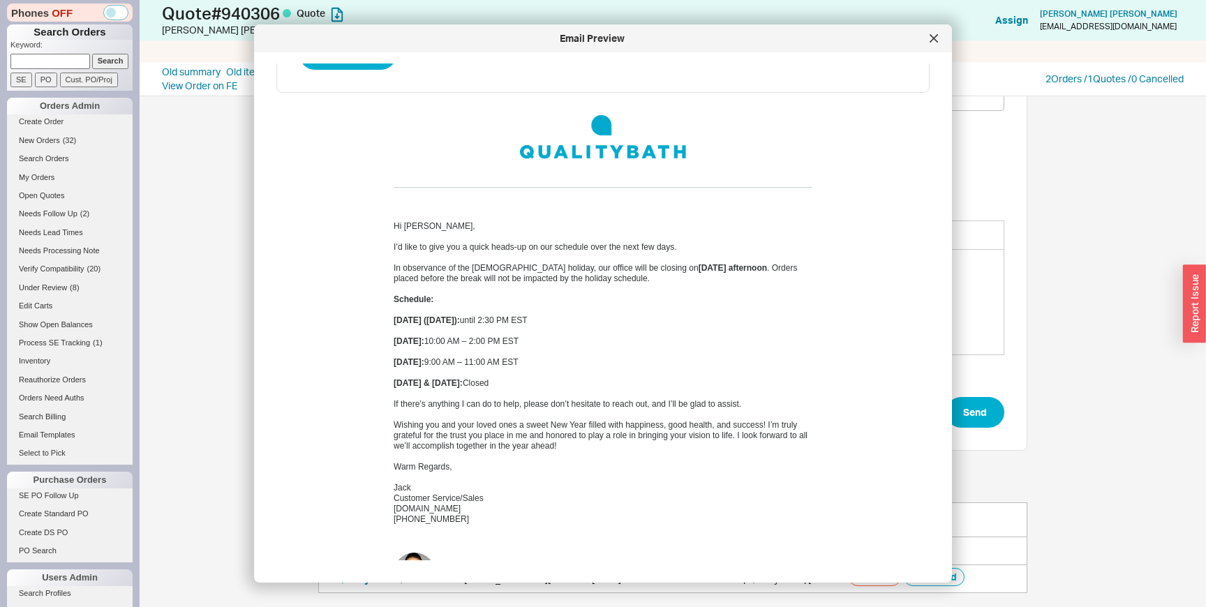
drag, startPoint x: 559, startPoint y: 340, endPoint x: 501, endPoint y: 341, distance: 57.9
click at [501, 340] on div "[DATE]: 10:00 AM – 2:00 PM EST" at bounding box center [603, 341] width 419 height 10
click at [493, 342] on div "[DATE]: 10:00 AM – 2:00 PM EST" at bounding box center [603, 341] width 419 height 10
drag, startPoint x: 493, startPoint y: 342, endPoint x: 600, endPoint y: 341, distance: 107.5
click at [600, 341] on div "[DATE]: 10:00 AM – 2:00 PM EST" at bounding box center [603, 341] width 419 height 10
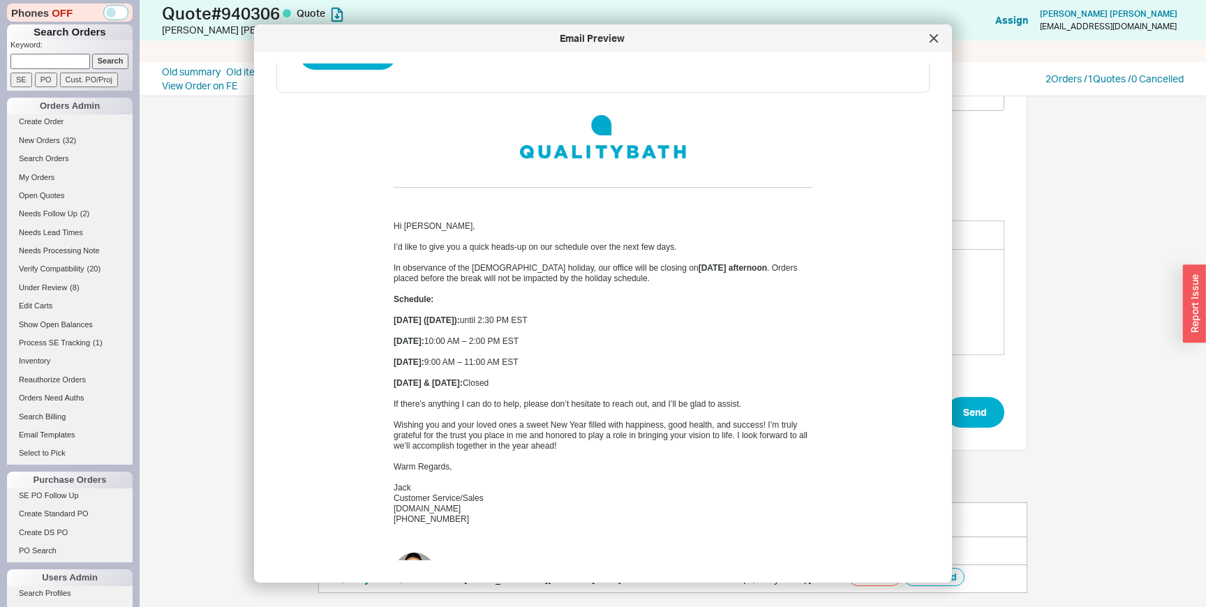
click at [570, 363] on div "[DATE]: 9:00 AM – 11:00 AM EST" at bounding box center [603, 362] width 419 height 10
drag, startPoint x: 570, startPoint y: 363, endPoint x: 491, endPoint y: 362, distance: 78.9
click at [491, 362] on div "[DATE]: 9:00 AM – 11:00 AM EST" at bounding box center [603, 362] width 419 height 10
drag, startPoint x: 491, startPoint y: 362, endPoint x: 576, endPoint y: 362, distance: 85.8
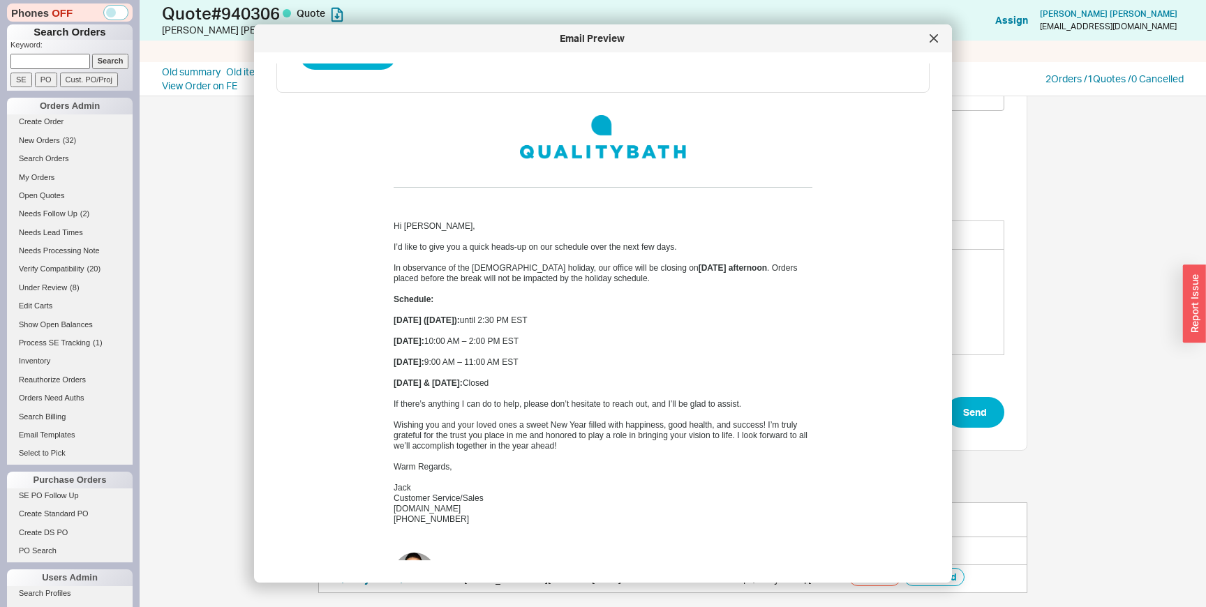
click at [576, 362] on div "[DATE]: 9:00 AM – 11:00 AM EST" at bounding box center [603, 362] width 419 height 10
drag, startPoint x: 576, startPoint y: 362, endPoint x: 457, endPoint y: 362, distance: 119.3
click at [457, 362] on div "[DATE]: 9:00 AM – 11:00 AM EST" at bounding box center [603, 362] width 419 height 10
click at [618, 389] on div at bounding box center [603, 394] width 419 height 10
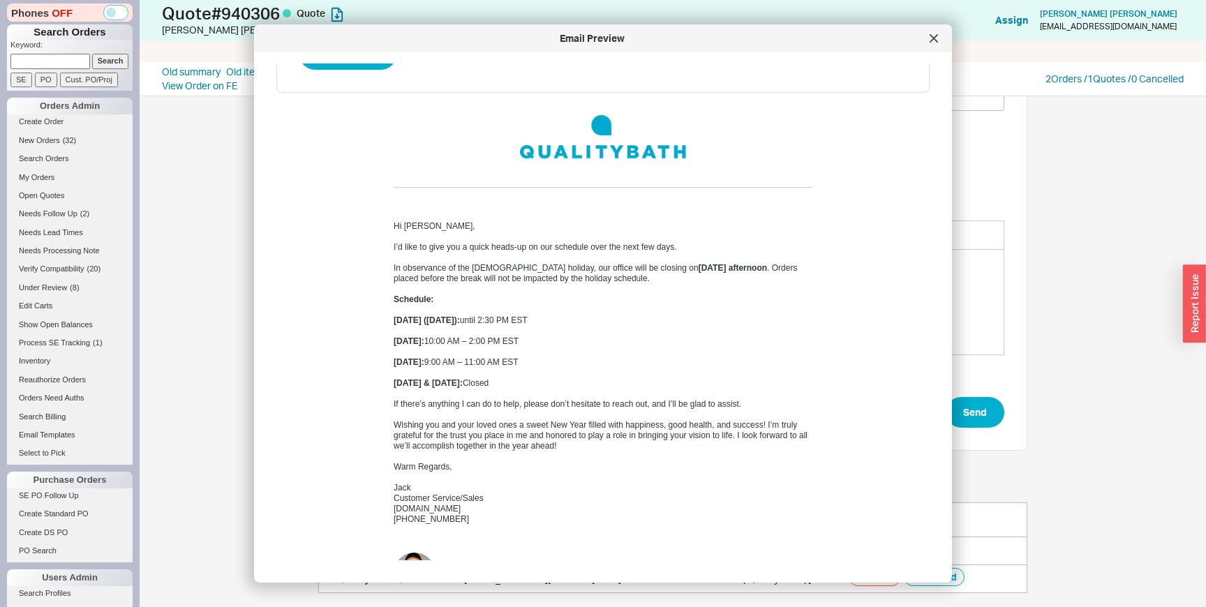
click at [618, 389] on div at bounding box center [603, 394] width 419 height 10
click at [618, 385] on div "[DATE] & [DATE]: Closed" at bounding box center [603, 383] width 419 height 10
click at [614, 408] on div "If there’s anything I can do to help, please don’t hesitate to reach out, and I…" at bounding box center [603, 404] width 419 height 10
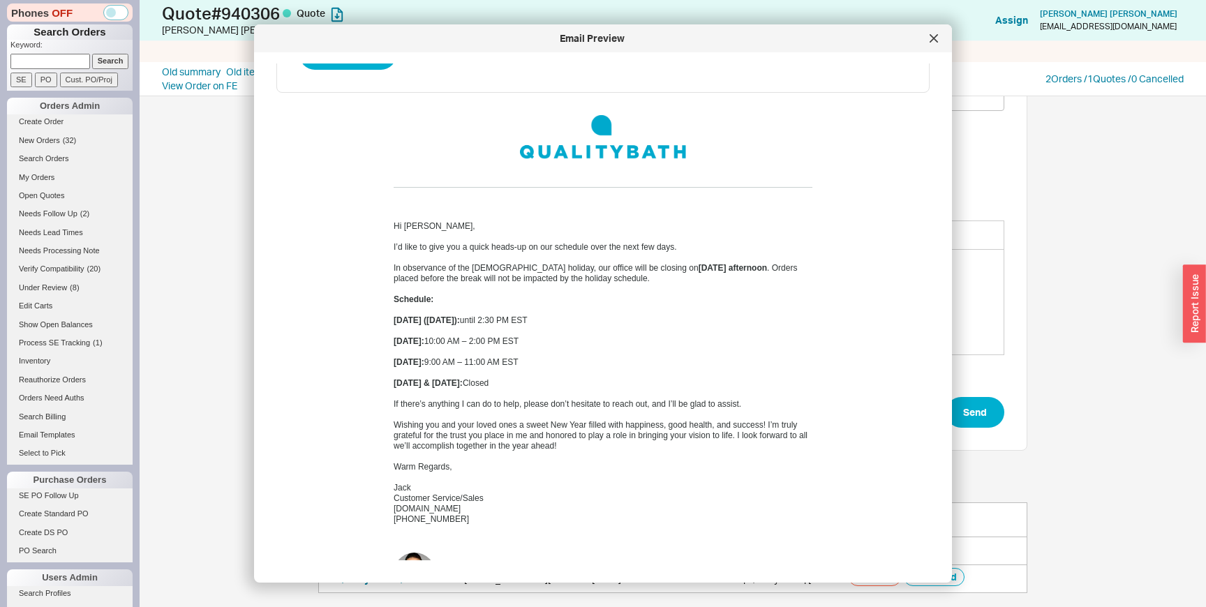
click at [614, 408] on div "If there’s anything I can do to help, please don’t hesitate to reach out, and I…" at bounding box center [603, 404] width 419 height 10
click at [407, 321] on strong "[DATE] ([DATE]):" at bounding box center [427, 320] width 66 height 10
drag, startPoint x: 407, startPoint y: 321, endPoint x: 549, endPoint y: 399, distance: 161.5
click at [549, 399] on div "Hi [PERSON_NAME], I’d like to give you a quick heads-up on our schedule over th…" at bounding box center [603, 373] width 419 height 304
click at [523, 429] on div "Wishing you and your loved ones a sweet New Year filled with happiness, good he…" at bounding box center [603, 435] width 419 height 31
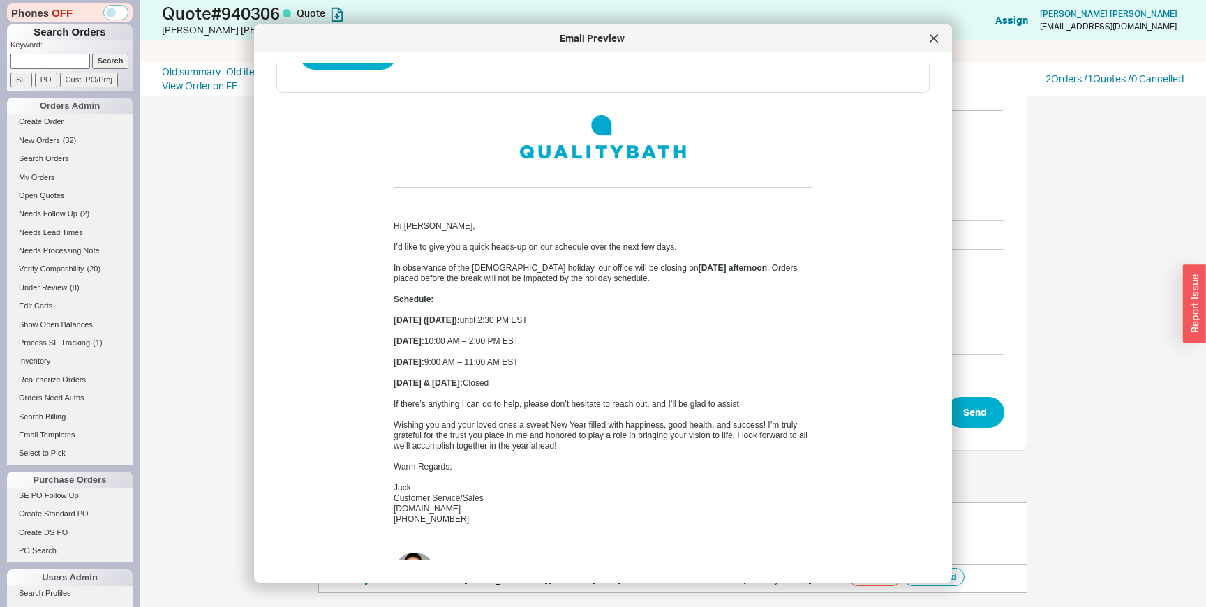
click at [523, 429] on div "Wishing you and your loved ones a sweet New Year filled with happiness, good he…" at bounding box center [603, 435] width 419 height 31
click at [535, 436] on div "Wishing you and your loved ones a sweet New Year filled with happiness, good he…" at bounding box center [603, 435] width 419 height 31
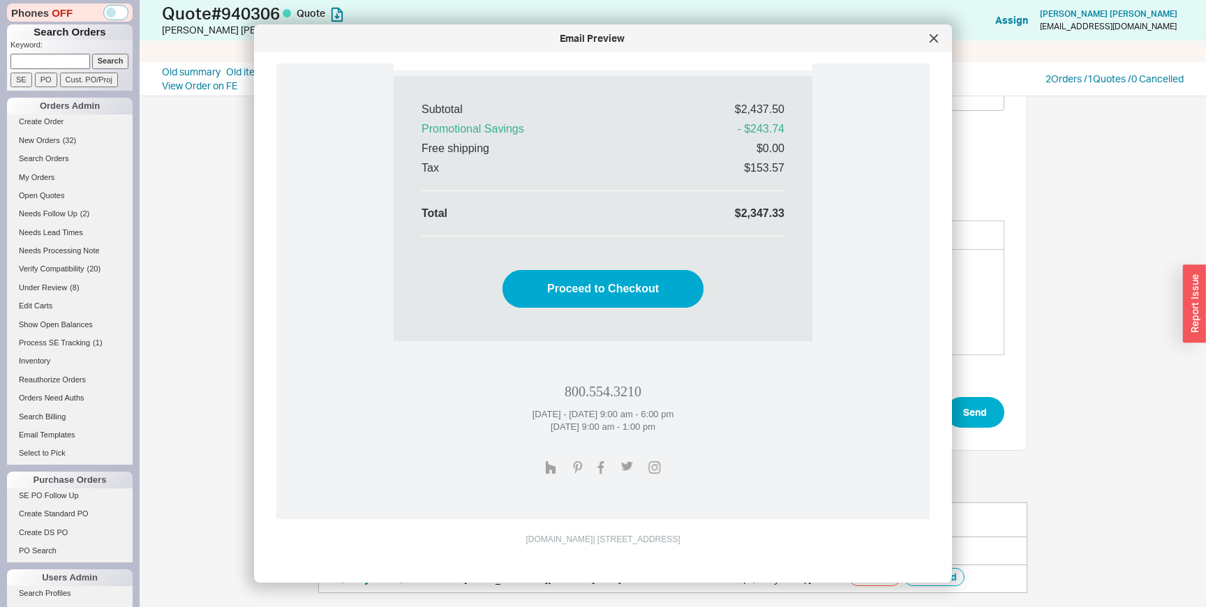
scroll to position [1565, 0]
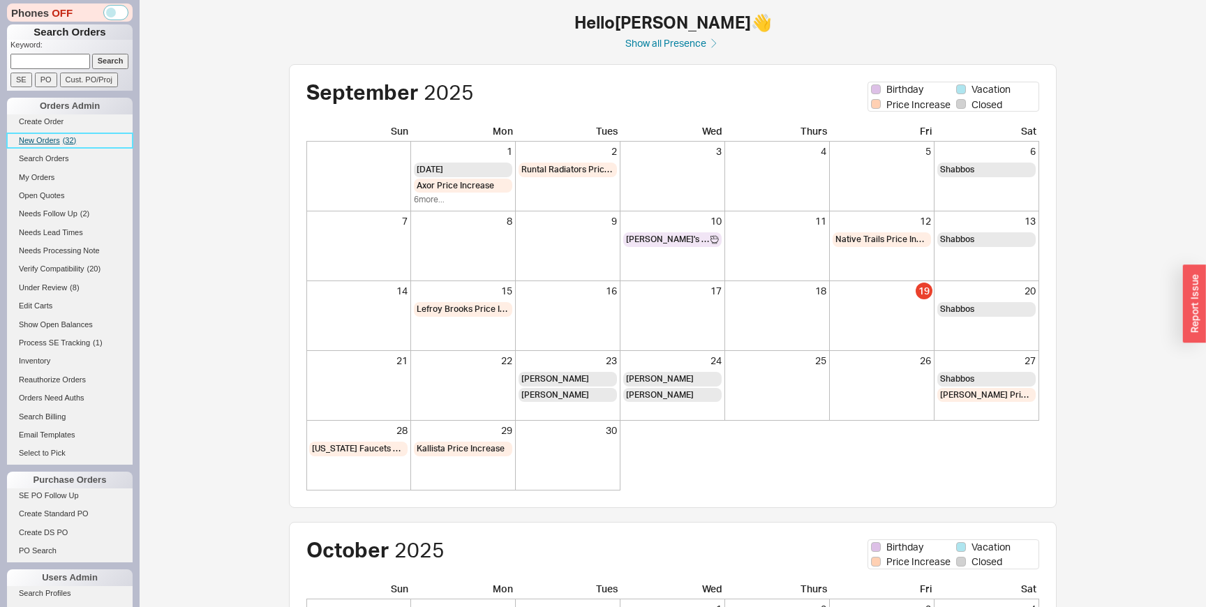
click at [56, 139] on span "New Orders" at bounding box center [39, 140] width 41 height 8
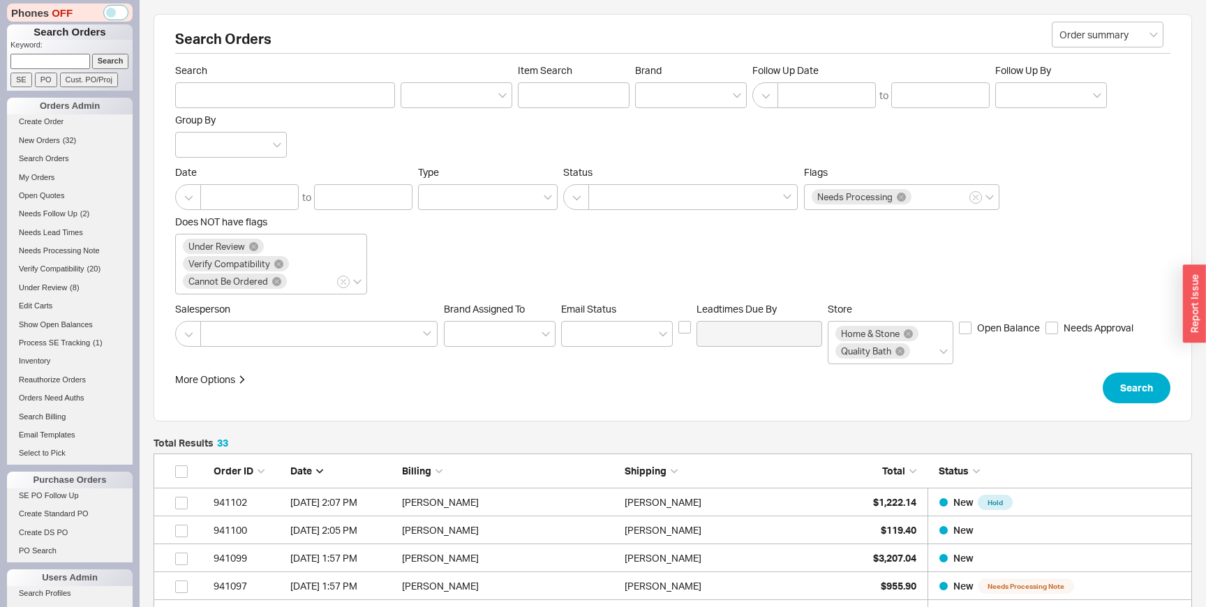
scroll to position [984, 1038]
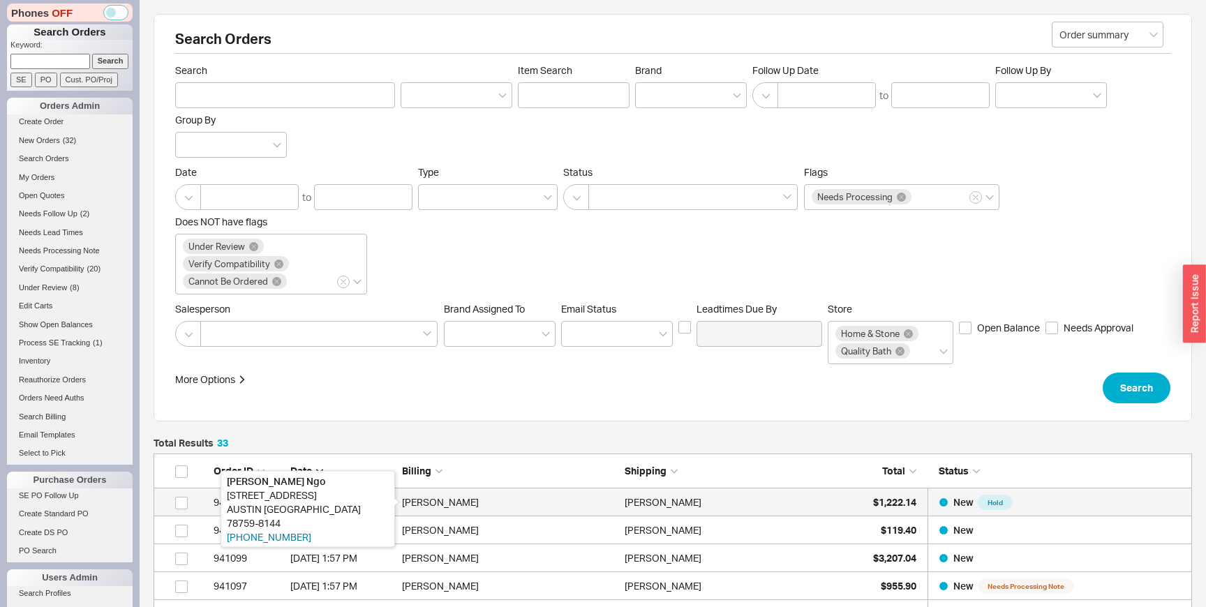
click at [500, 501] on div "[PERSON_NAME]" at bounding box center [510, 503] width 216 height 28
select select "LOW"
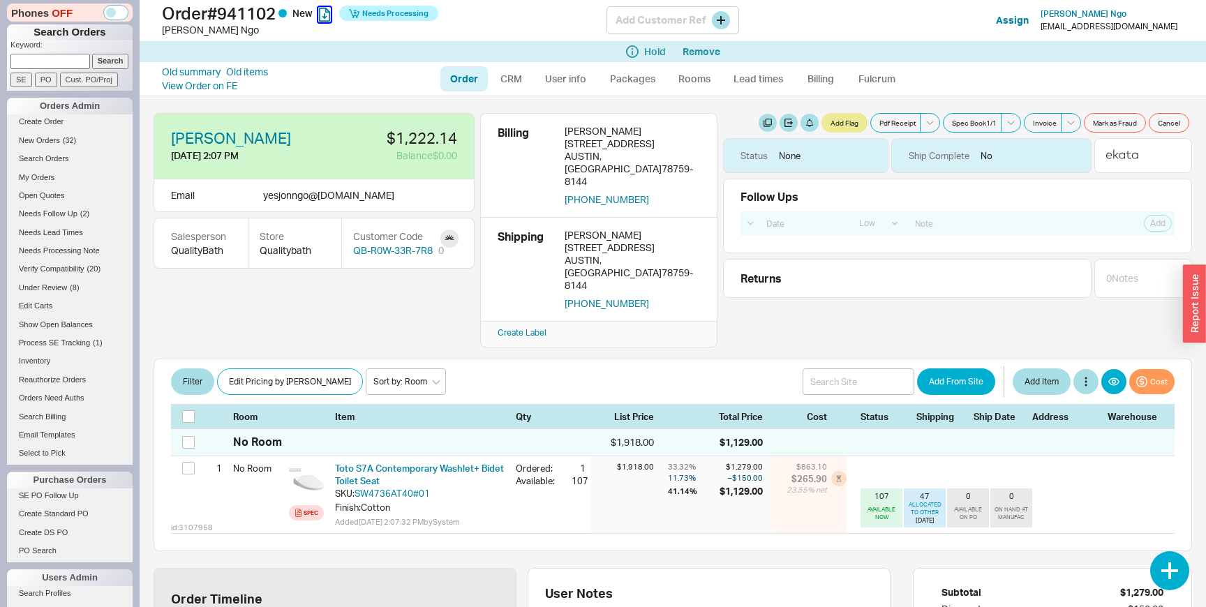
click at [328, 14] on icon "button" at bounding box center [324, 15] width 11 height 14
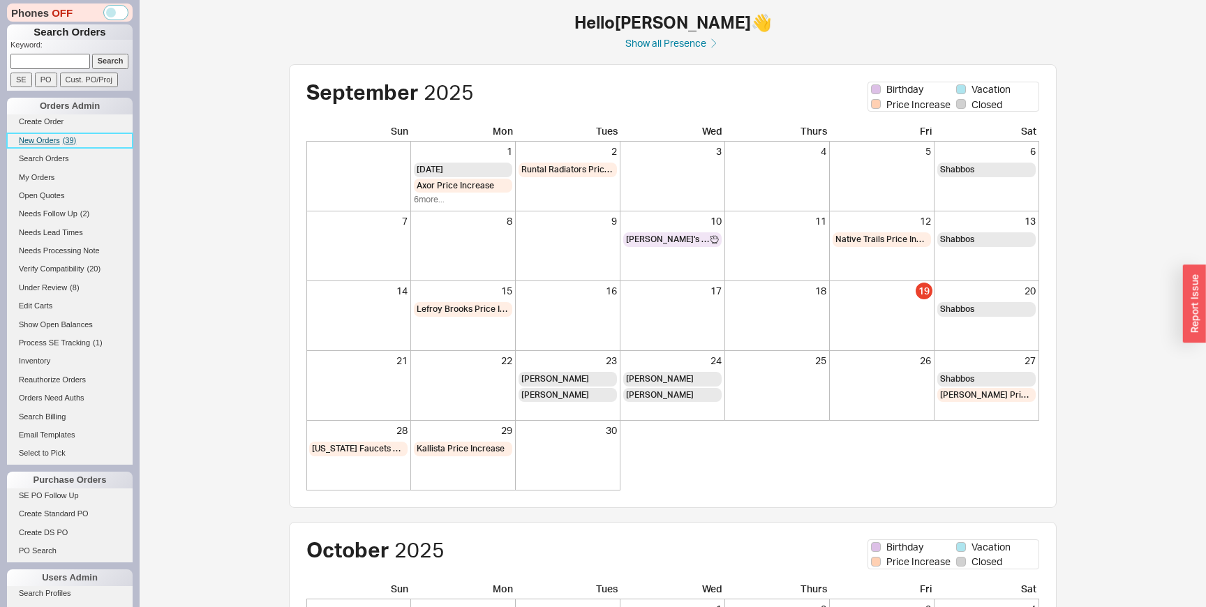
click at [69, 147] on link "New Orders ( 39 )" at bounding box center [70, 140] width 126 height 15
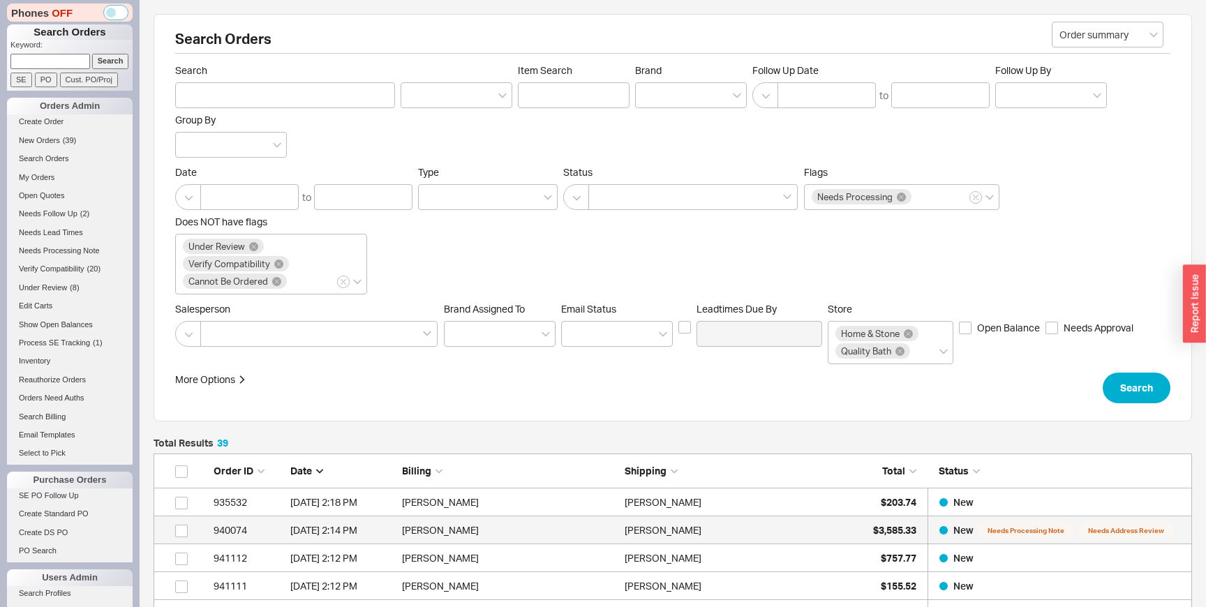
scroll to position [1152, 1038]
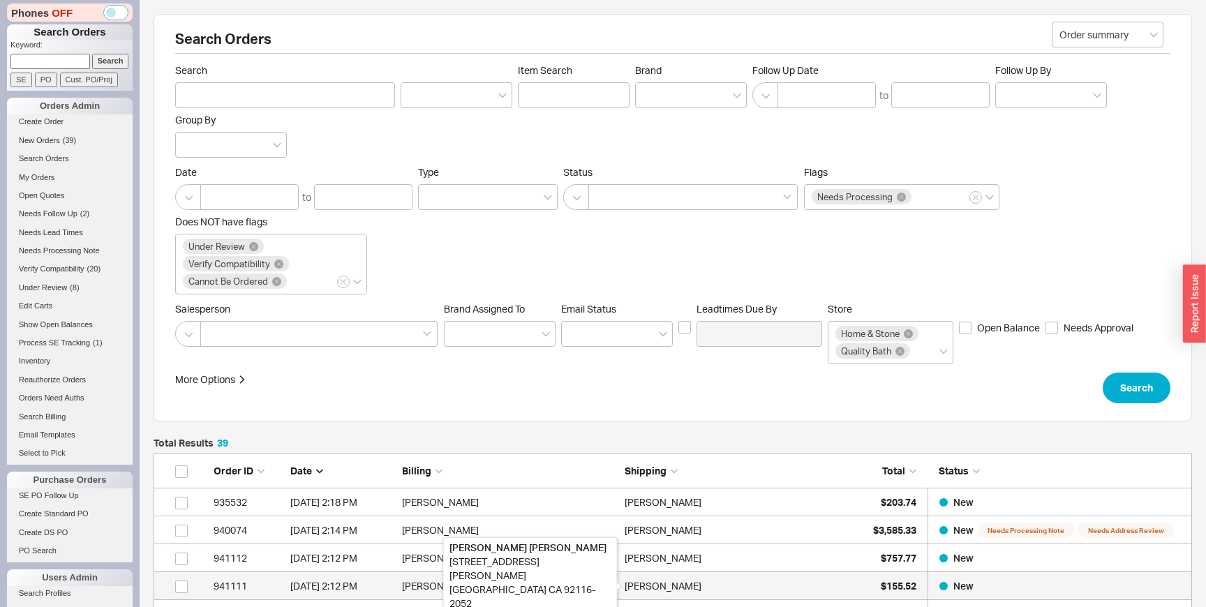
click at [676, 574] on div "James Marshall" at bounding box center [663, 586] width 77 height 28
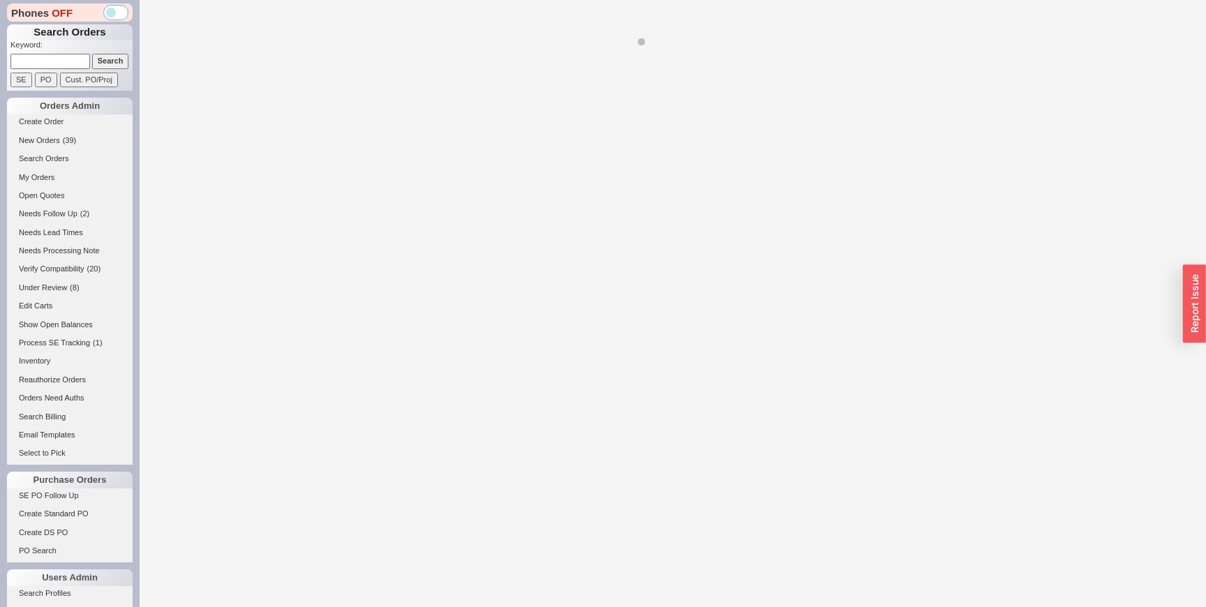
select select "LOW"
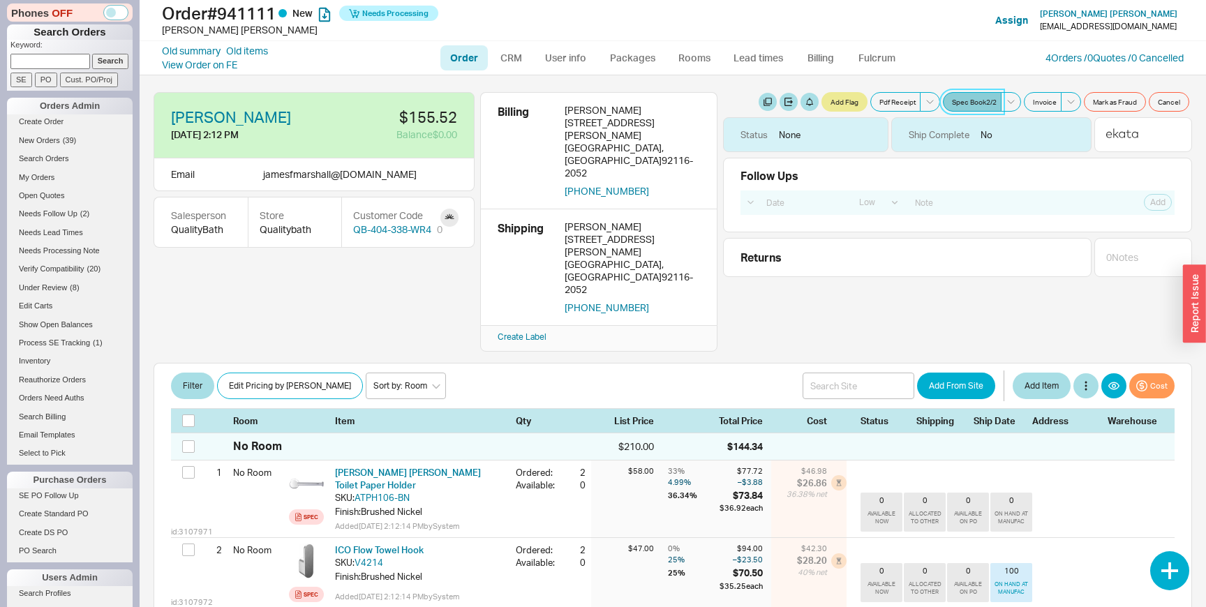
click at [969, 100] on button "Spec Book 2 / 2" at bounding box center [972, 102] width 59 height 20
